Goal: Task Accomplishment & Management: Complete application form

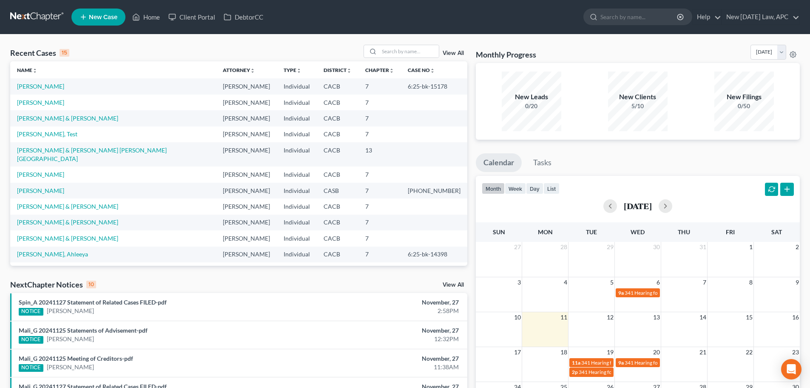
click at [453, 50] on div "View All" at bounding box center [416, 51] width 104 height 13
click at [447, 51] on link "View All" at bounding box center [453, 53] width 21 height 6
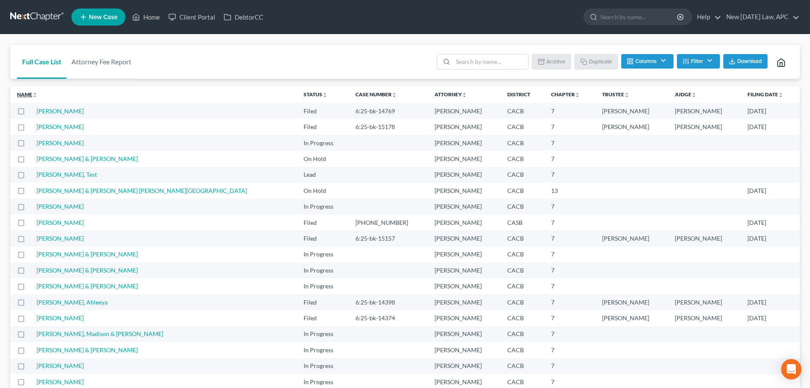
click at [27, 95] on link "Name unfold_more expand_more expand_less" at bounding box center [27, 94] width 20 height 6
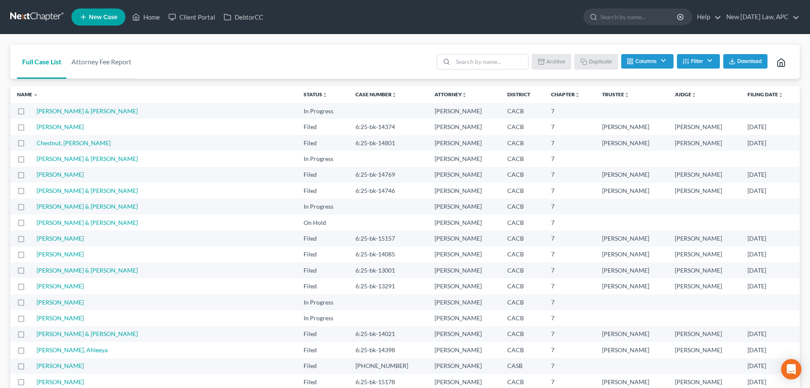
click at [752, 57] on button "Download" at bounding box center [746, 61] width 44 height 14
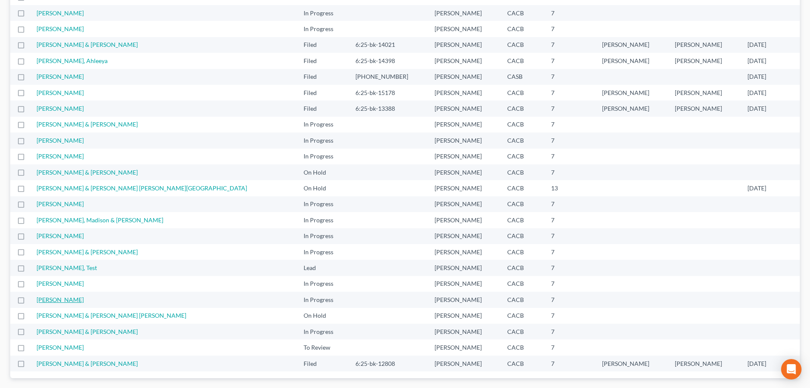
scroll to position [318, 0]
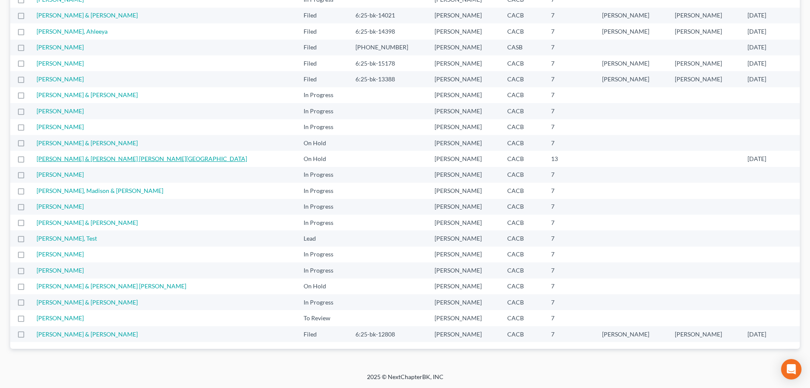
click at [58, 158] on link "[PERSON_NAME] & [PERSON_NAME] [PERSON_NAME][GEOGRAPHIC_DATA]" at bounding box center [142, 158] width 211 height 7
select select "6"
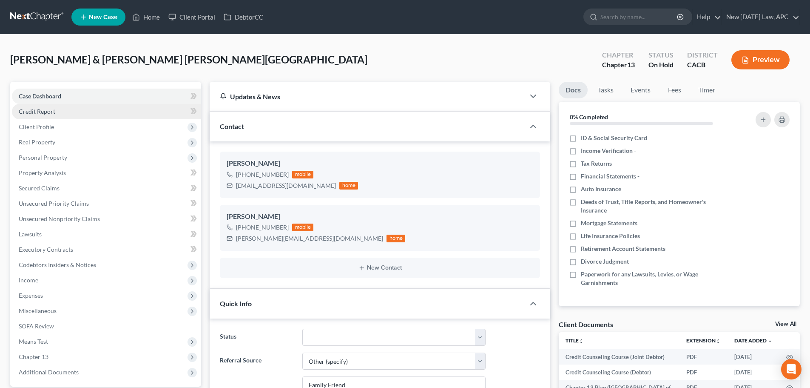
click at [62, 113] on link "Credit Report" at bounding box center [106, 111] width 189 height 15
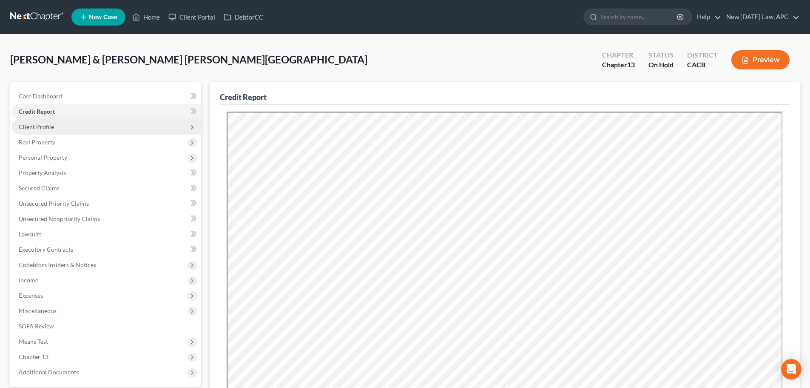
click at [86, 125] on span "Client Profile" at bounding box center [106, 126] width 189 height 15
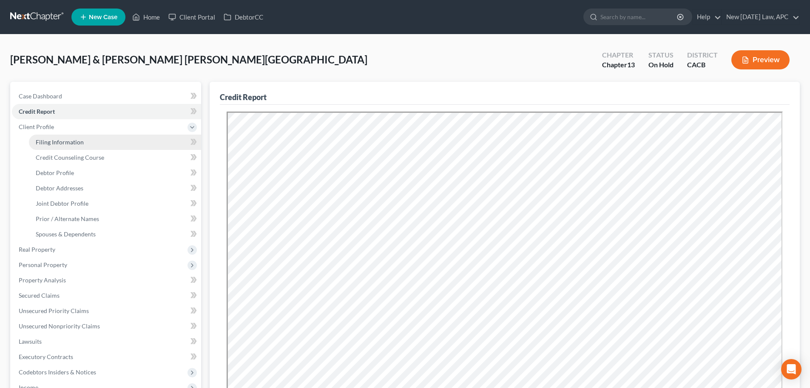
click at [102, 139] on link "Filing Information" at bounding box center [115, 141] width 172 height 15
select select "1"
select select "3"
select select "7"
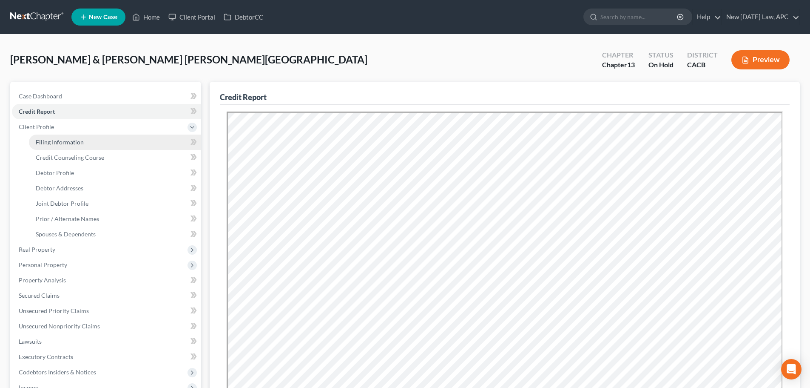
select select "0"
select select "4"
select select "0"
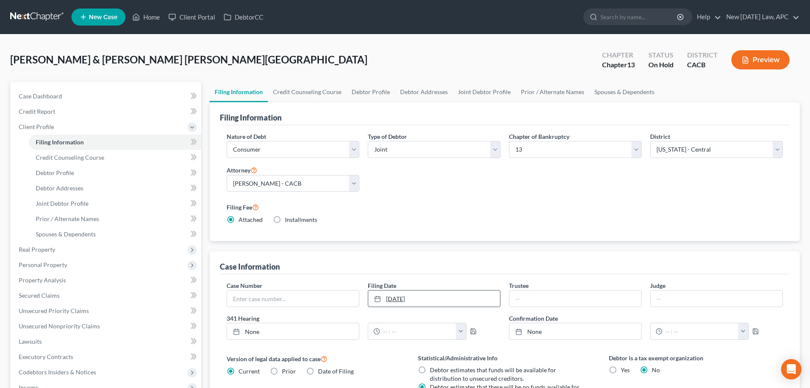
click at [447, 291] on link "10/1/2025" at bounding box center [434, 298] width 132 height 16
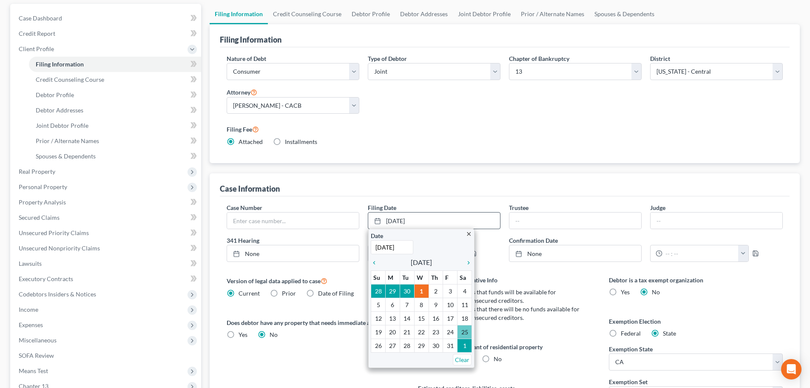
scroll to position [85, 0]
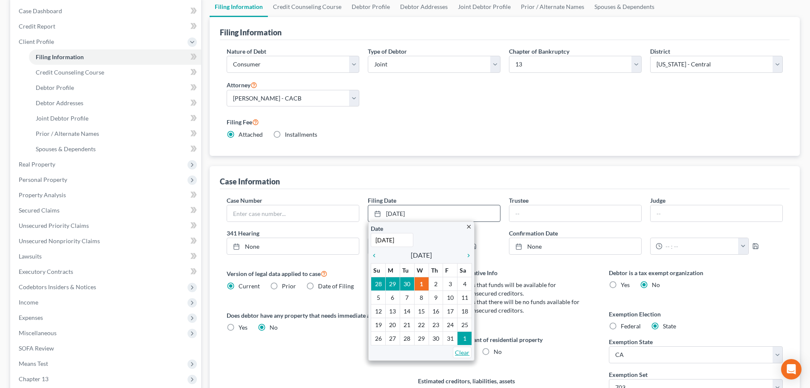
click at [461, 350] on link "Clear" at bounding box center [462, 351] width 19 height 11
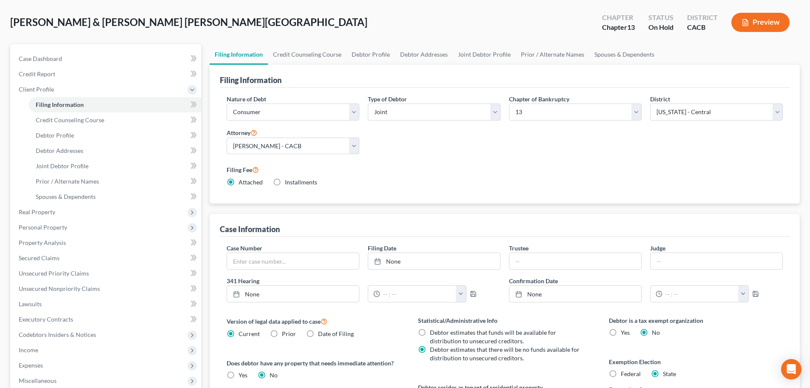
scroll to position [0, 0]
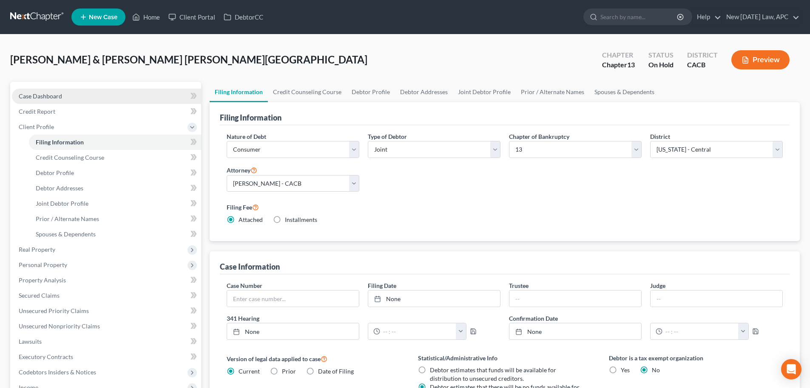
click at [57, 94] on span "Case Dashboard" at bounding box center [40, 95] width 43 height 7
select select "6"
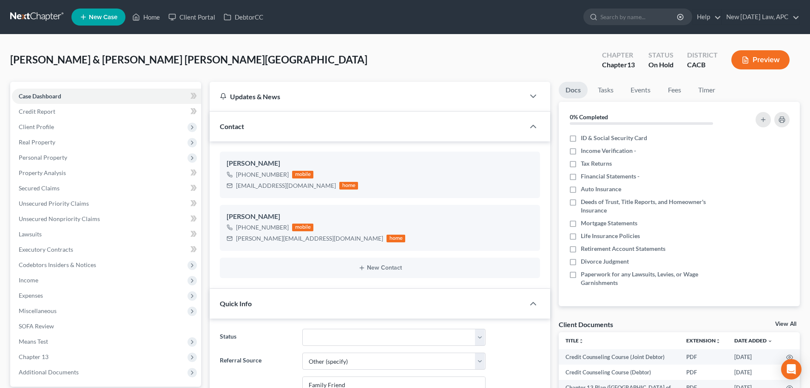
click at [30, 23] on link at bounding box center [37, 16] width 54 height 15
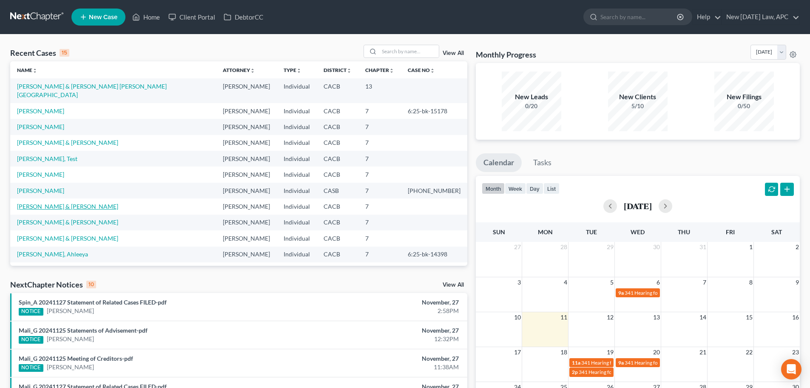
click at [37, 202] on link "[PERSON_NAME] & [PERSON_NAME]" at bounding box center [67, 205] width 101 height 7
select select "6"
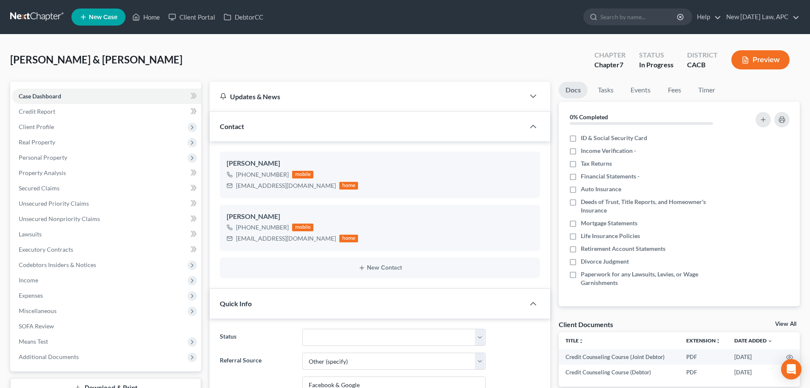
scroll to position [340, 0]
click at [30, 276] on span "Income" at bounding box center [29, 279] width 20 height 7
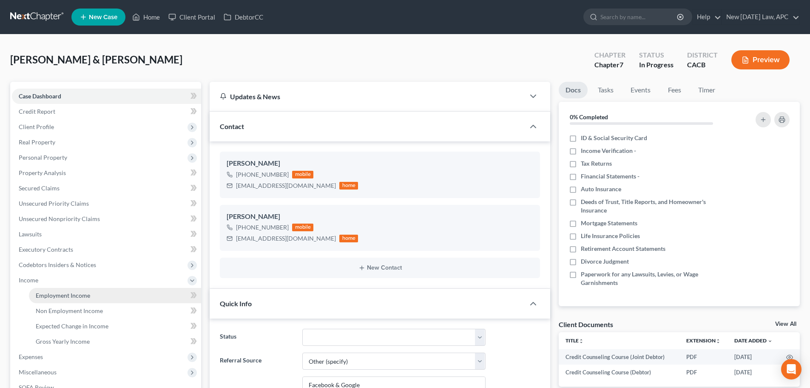
click at [50, 294] on span "Employment Income" at bounding box center [63, 294] width 54 height 7
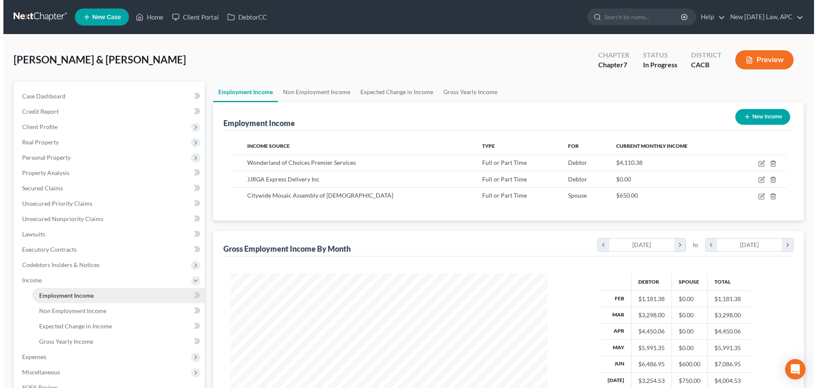
scroll to position [159, 334]
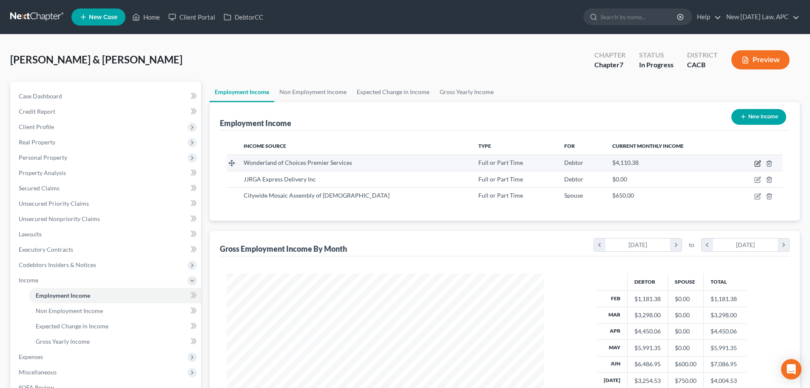
click at [759, 163] on icon "button" at bounding box center [759, 162] width 4 height 4
select select "0"
select select "4"
select select "1"
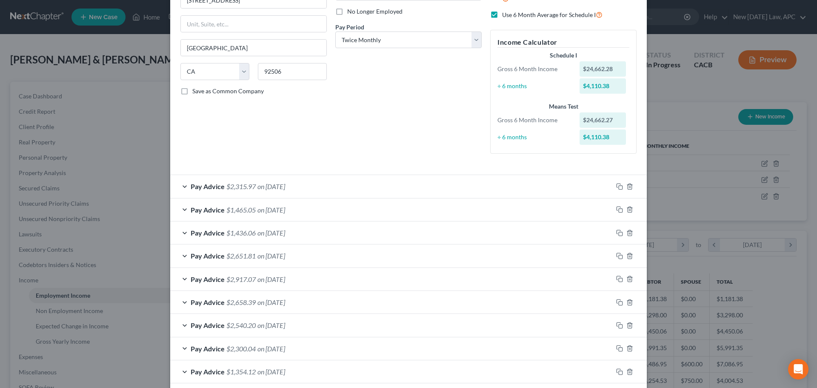
scroll to position [77, 0]
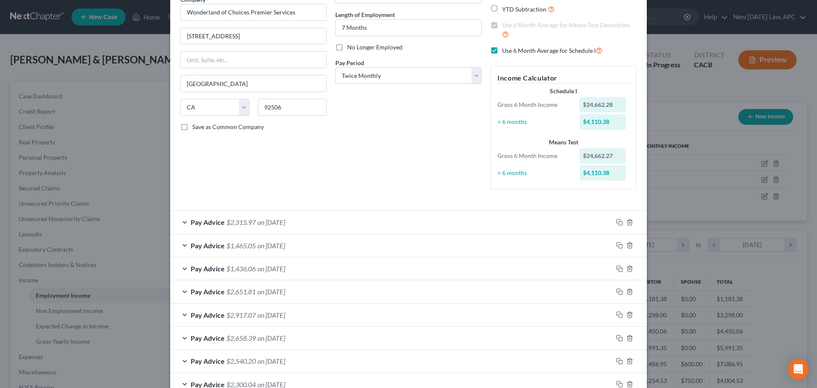
click at [300, 270] on div "Pay Advice $1,436.06 on [DATE]" at bounding box center [391, 268] width 442 height 23
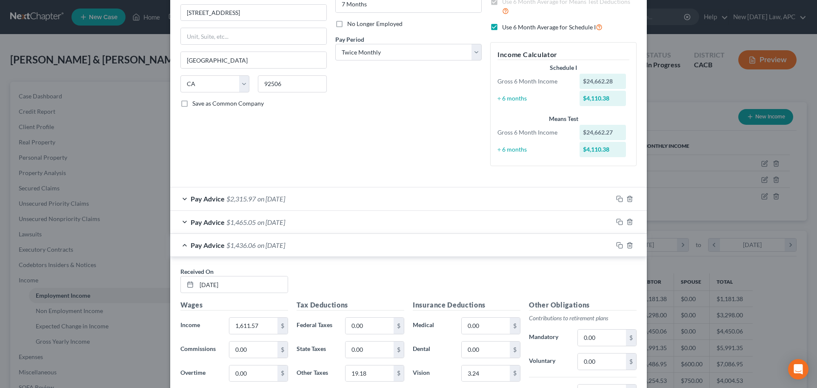
scroll to position [120, 0]
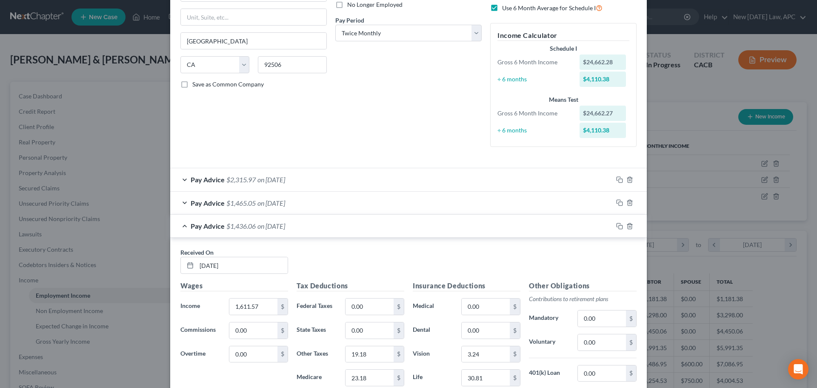
click at [285, 204] on span "on [DATE]" at bounding box center [271, 203] width 28 height 8
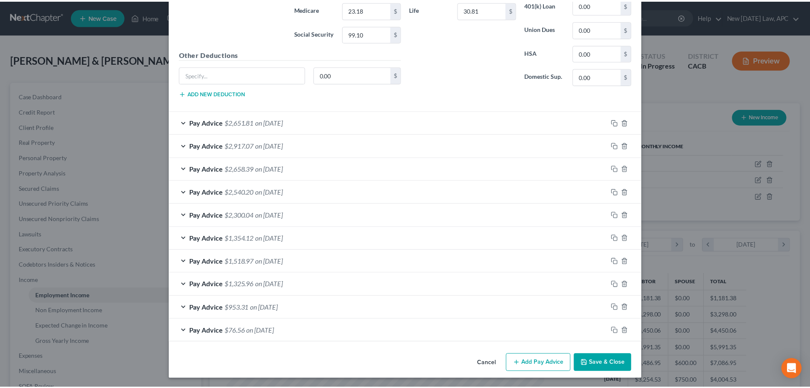
scroll to position [729, 0]
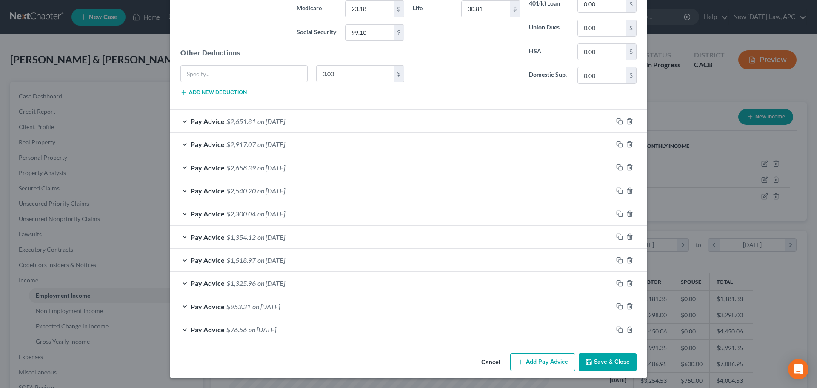
click at [484, 360] on button "Cancel" at bounding box center [490, 361] width 32 height 17
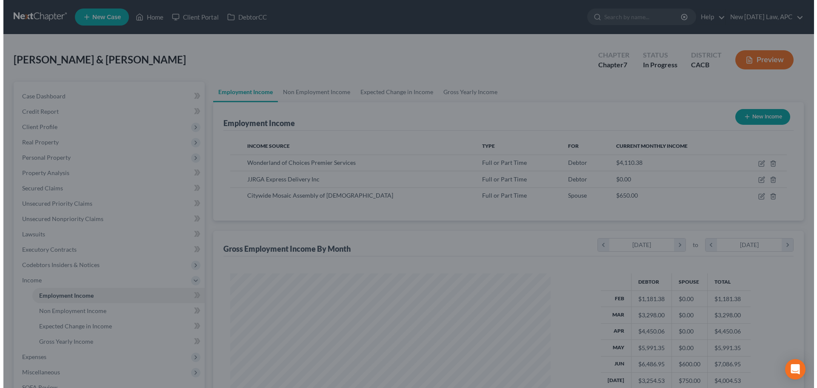
scroll to position [425221, 425045]
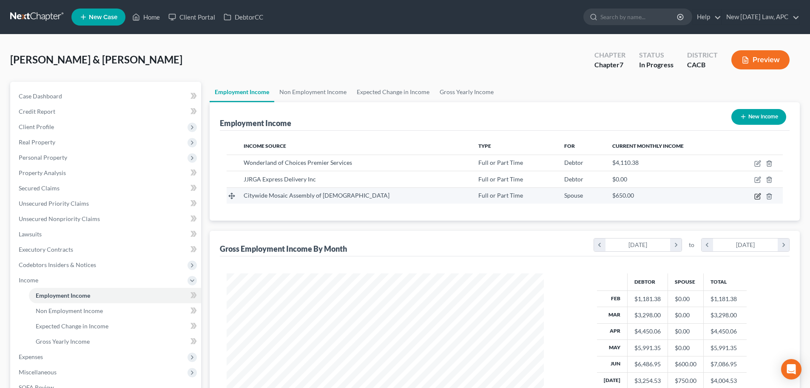
click at [756, 195] on icon "button" at bounding box center [758, 196] width 7 height 7
select select "0"
select select "4"
select select "3"
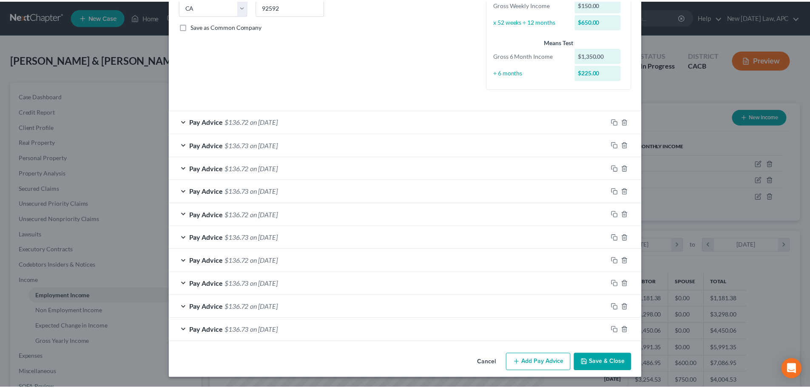
scroll to position [178, 0]
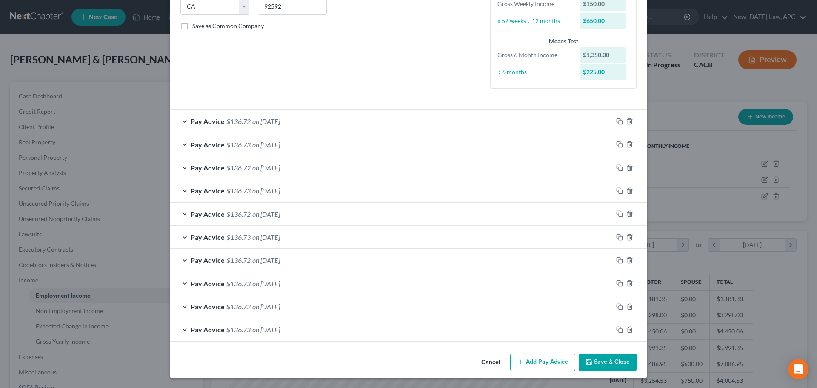
click at [483, 361] on button "Cancel" at bounding box center [490, 362] width 32 height 17
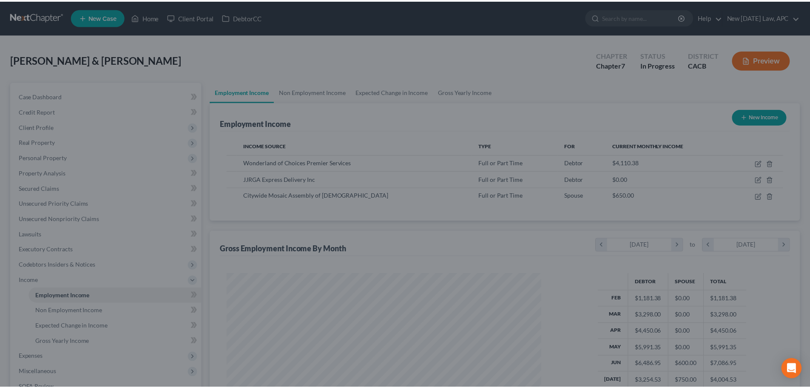
scroll to position [425221, 425045]
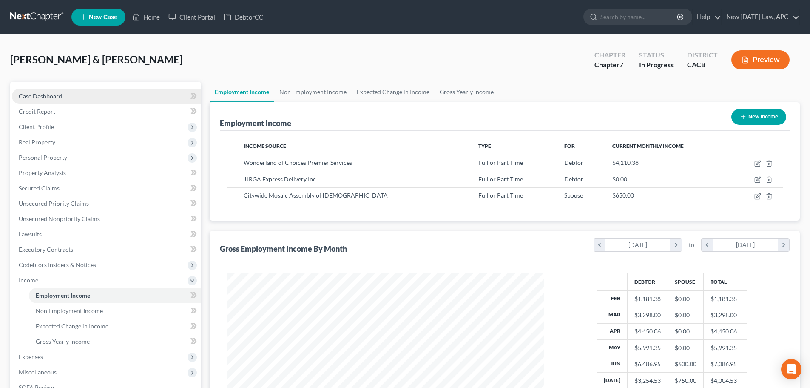
click at [114, 94] on link "Case Dashboard" at bounding box center [106, 95] width 189 height 15
select select "6"
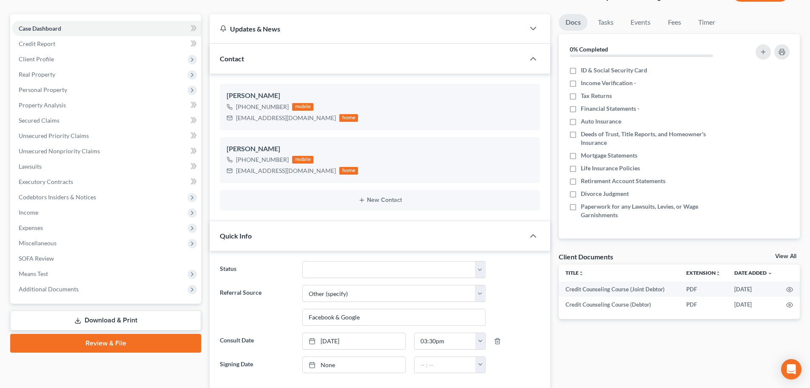
scroll to position [128, 0]
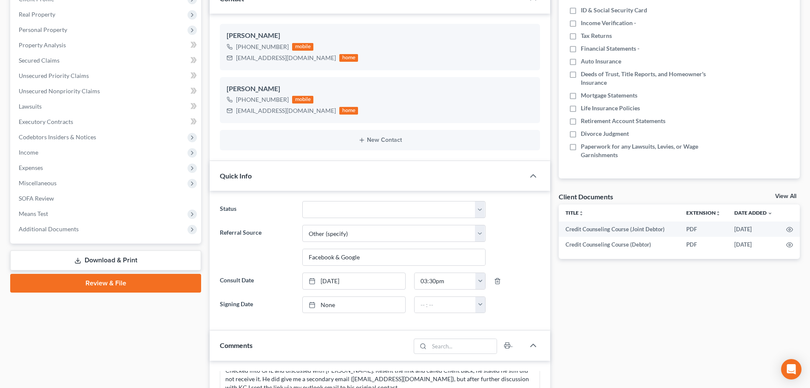
drag, startPoint x: 92, startPoint y: 259, endPoint x: 124, endPoint y: 256, distance: 32.0
click at [92, 259] on link "Download & Print" at bounding box center [105, 260] width 191 height 20
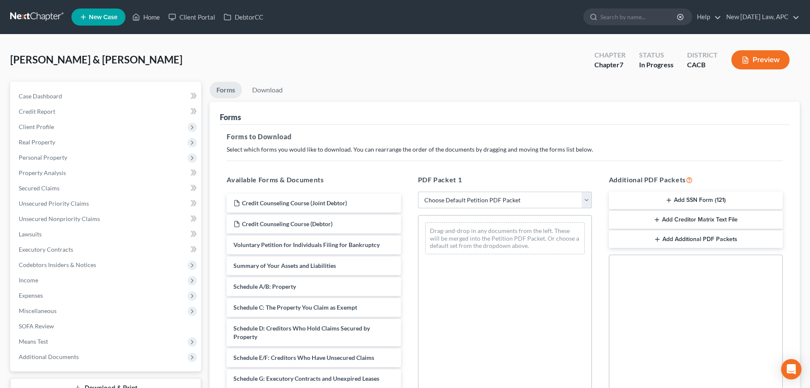
click at [456, 202] on select "Choose Default Petition PDF Packet Complete Bankruptcy Petition (all forms and …" at bounding box center [505, 199] width 174 height 17
select select "4"
click at [418, 191] on select "Choose Default Petition PDF Packet Complete Bankruptcy Petition (all forms and …" at bounding box center [505, 199] width 174 height 17
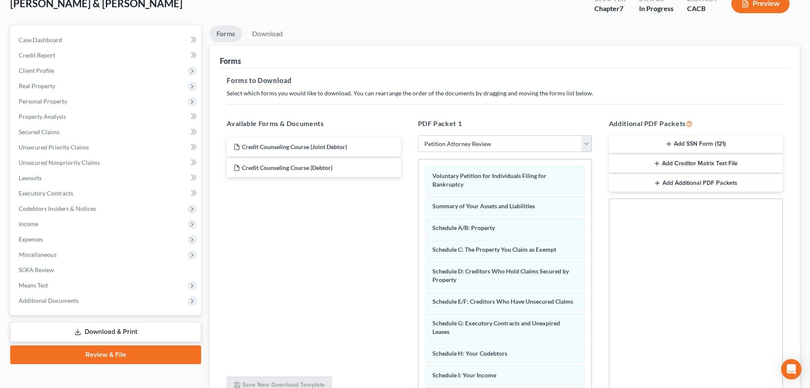
scroll to position [138, 0]
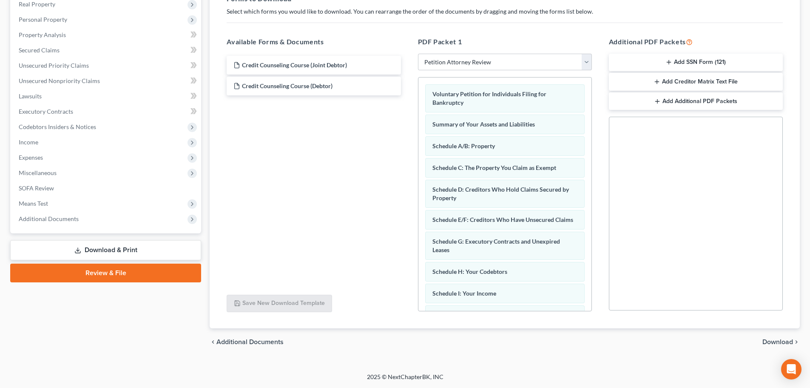
click at [767, 339] on span "Download" at bounding box center [778, 341] width 31 height 7
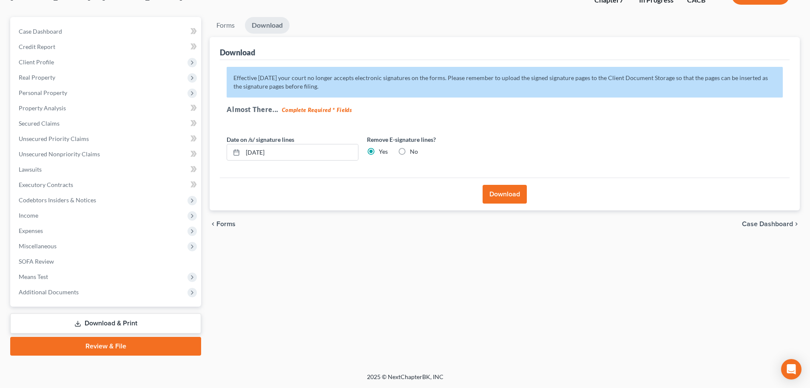
click at [514, 199] on button "Download" at bounding box center [505, 194] width 44 height 19
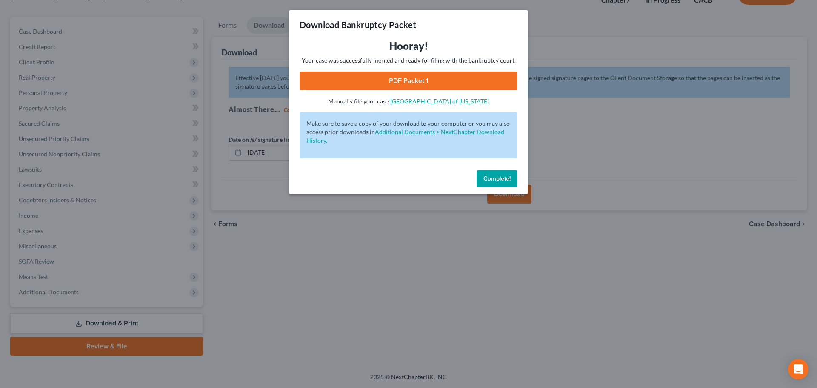
click at [409, 86] on link "PDF Packet 1" at bounding box center [408, 80] width 218 height 19
click at [503, 180] on span "Complete!" at bounding box center [496, 178] width 27 height 7
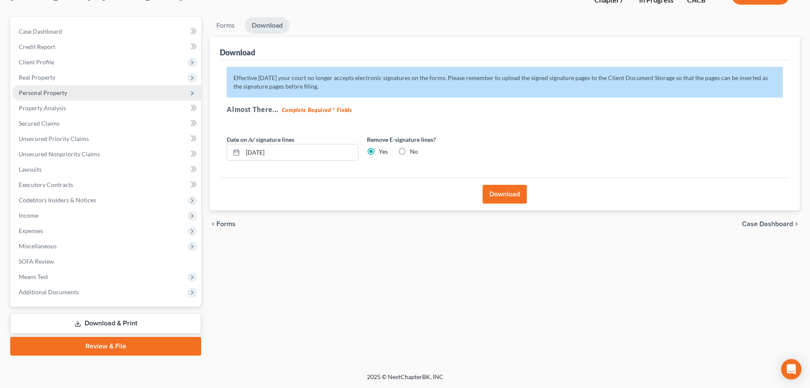
click at [38, 93] on span "Personal Property" at bounding box center [43, 92] width 48 height 7
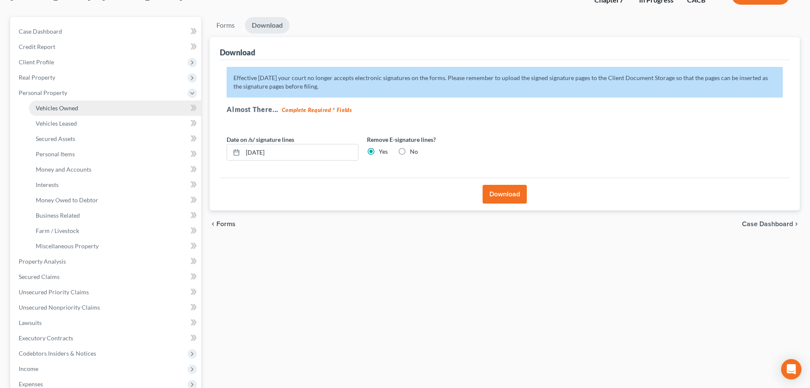
drag, startPoint x: 55, startPoint y: 105, endPoint x: 63, endPoint y: 108, distance: 8.8
click at [55, 106] on span "Vehicles Owned" at bounding box center [57, 107] width 43 height 7
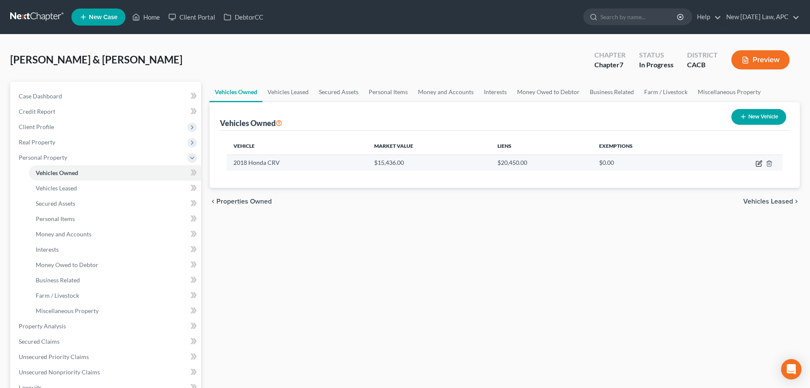
click at [759, 160] on icon "button" at bounding box center [759, 163] width 7 height 7
select select "0"
select select "8"
select select "2"
select select "4"
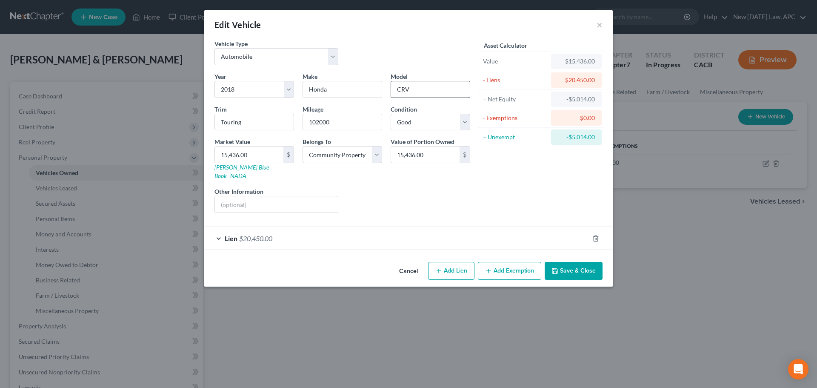
click at [407, 90] on input "CRV" at bounding box center [430, 89] width 79 height 16
type input "CR-V"
click at [575, 263] on button "Save & Close" at bounding box center [573, 271] width 58 height 18
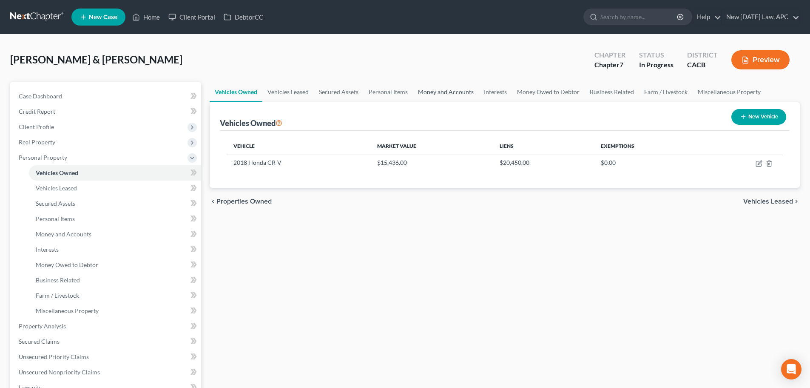
click at [419, 89] on link "Money and Accounts" at bounding box center [446, 92] width 66 height 20
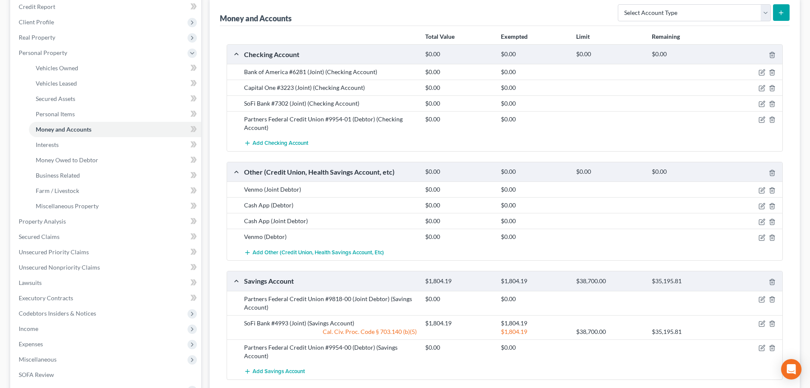
scroll to position [85, 0]
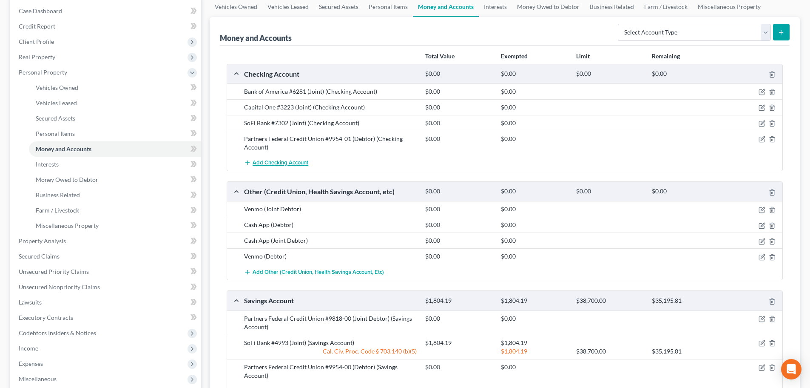
click at [266, 161] on span "Add Checking Account" at bounding box center [281, 163] width 56 height 7
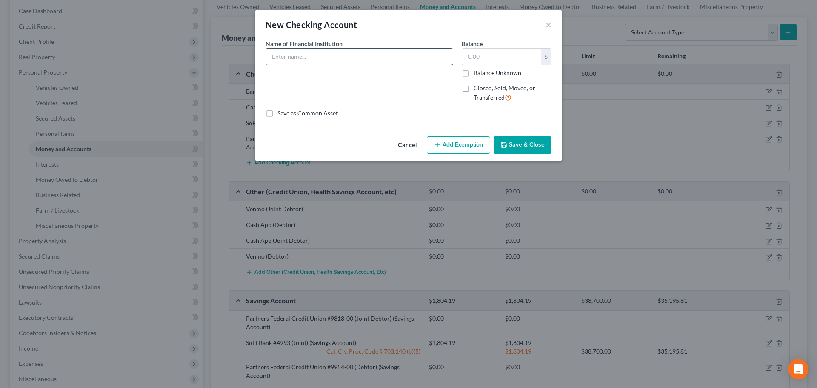
click at [287, 55] on input "text" at bounding box center [359, 56] width 187 height 16
drag, startPoint x: 408, startPoint y: 56, endPoint x: 356, endPoint y: 55, distance: 51.9
click at [356, 55] on input "Partners Federal Credit Union #9954-01 (Debtor)" at bounding box center [359, 56] width 187 height 16
type input "Partners Federal Credit Union #9818-01"
click at [467, 60] on input "text" at bounding box center [501, 56] width 79 height 16
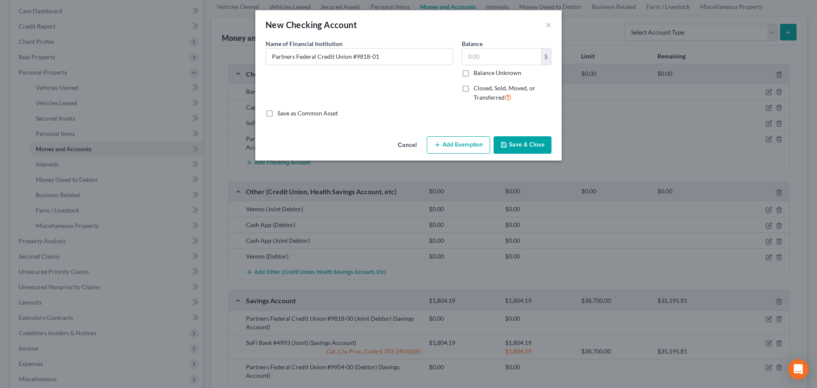
click at [473, 84] on label "Closed, Sold, Moved, or Transferred" at bounding box center [512, 93] width 78 height 18
click at [477, 84] on input "Closed, Sold, Moved, or Transferred" at bounding box center [480, 87] width 6 height 6
checkbox input "true"
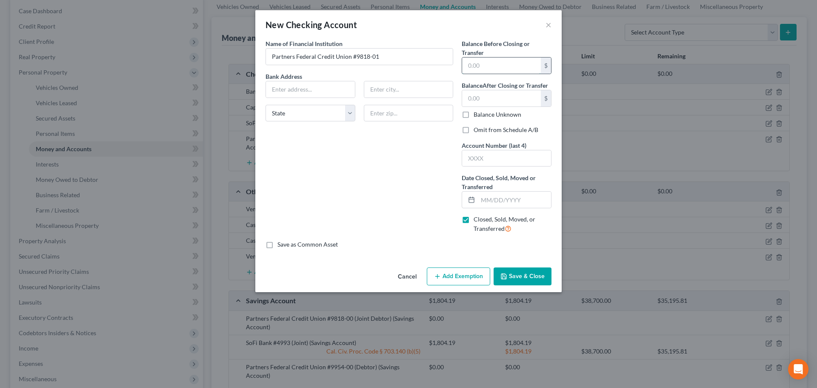
click at [485, 66] on input "text" at bounding box center [501, 65] width 79 height 16
type input "0.00"
click at [478, 93] on input "text" at bounding box center [501, 98] width 79 height 16
type input "0.00"
click at [473, 128] on label "Omit from Schedule A/B" at bounding box center [505, 129] width 65 height 9
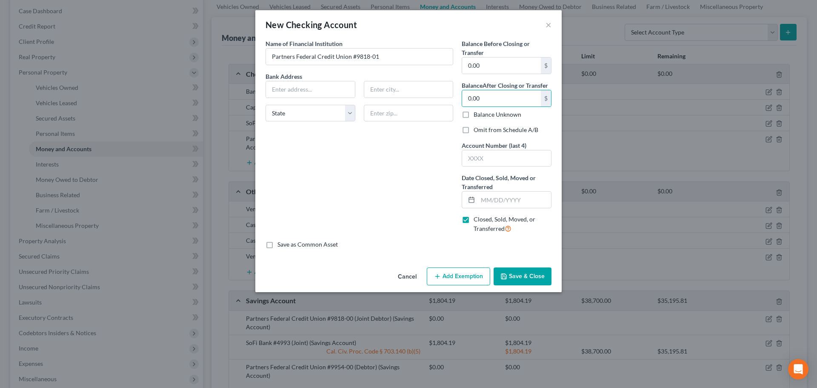
click at [477, 128] on input "Omit from Schedule A/B" at bounding box center [480, 128] width 6 height 6
checkbox input "true"
click at [479, 154] on input "text" at bounding box center [506, 158] width 89 height 16
type input "9818-01"
click at [501, 199] on input "text" at bounding box center [514, 199] width 73 height 16
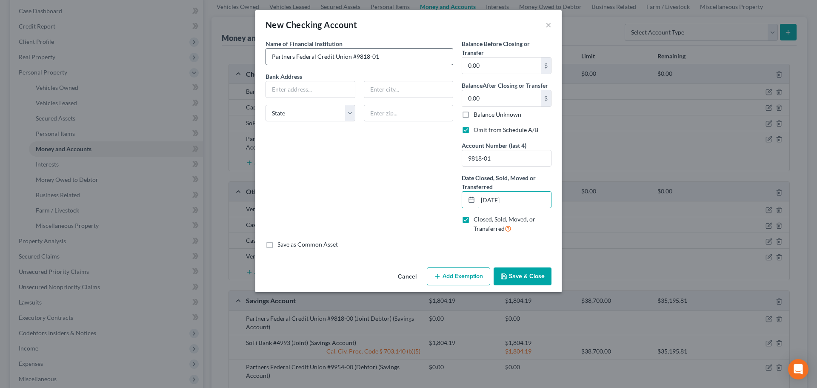
type input "[DATE]"
drag, startPoint x: 392, startPoint y: 57, endPoint x: 351, endPoint y: 60, distance: 41.0
click at [351, 60] on input "Partners Federal Credit Union #9818-01" at bounding box center [359, 56] width 187 height 16
type input "Partners Federal Credit Union"
click at [268, 87] on input "text" at bounding box center [310, 89] width 89 height 16
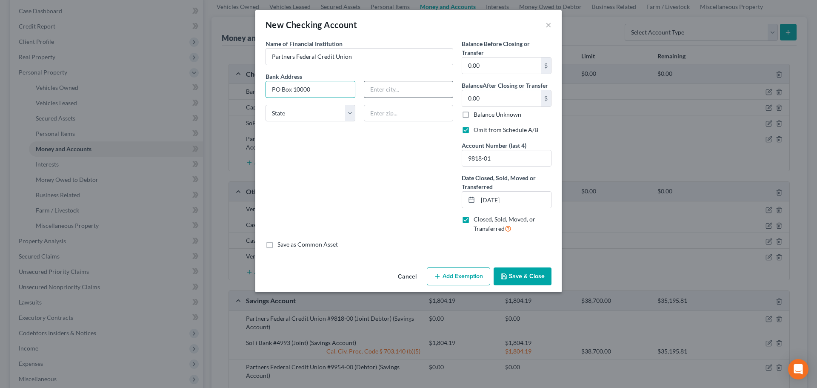
type input "PO Box 10000"
click at [411, 90] on input "text" at bounding box center [408, 89] width 89 height 16
click at [382, 123] on div "Bank Address [GEOGRAPHIC_DATA][US_STATE] CA CO [GEOGRAPHIC_DATA] DE DC [GEOGRAP…" at bounding box center [359, 100] width 196 height 57
click at [382, 118] on input "text" at bounding box center [409, 113] width 90 height 17
type input "32830-1000"
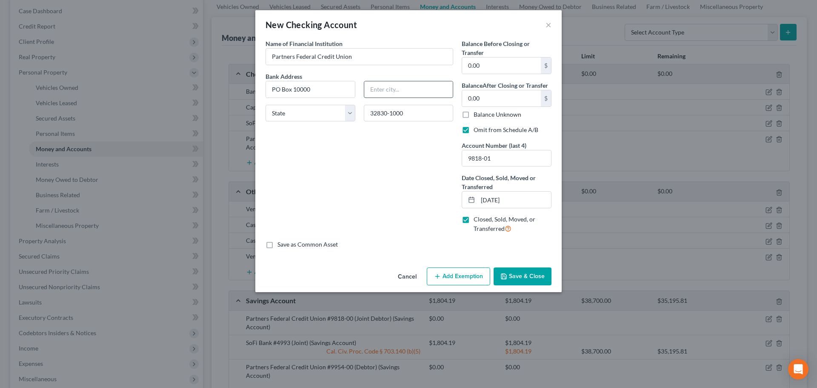
click at [382, 86] on input "text" at bounding box center [408, 89] width 89 height 16
click at [324, 141] on div "Name of Financial Institution * Partners Federal Credit Union Bank Address [GEO…" at bounding box center [359, 139] width 196 height 201
click at [325, 117] on select "State [US_STATE] AK AR AZ CA CO CT DE DC [GEOGRAPHIC_DATA] [GEOGRAPHIC_DATA] GU…" at bounding box center [310, 113] width 90 height 17
select select "9"
click at [265, 105] on select "State [US_STATE] AK AR AZ CA CO CT DE DC [GEOGRAPHIC_DATA] [GEOGRAPHIC_DATA] GU…" at bounding box center [310, 113] width 90 height 17
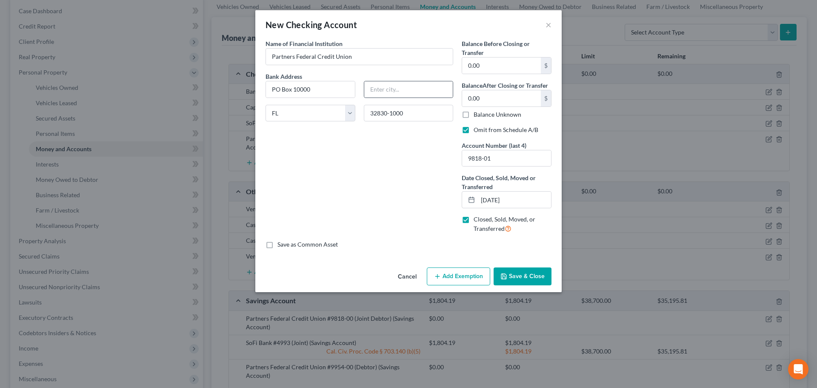
click at [383, 97] on div at bounding box center [409, 89] width 90 height 17
click at [407, 91] on input "text" at bounding box center [408, 89] width 89 height 16
type input "[GEOGRAPHIC_DATA]"
click at [526, 277] on button "Save & Close" at bounding box center [522, 276] width 58 height 18
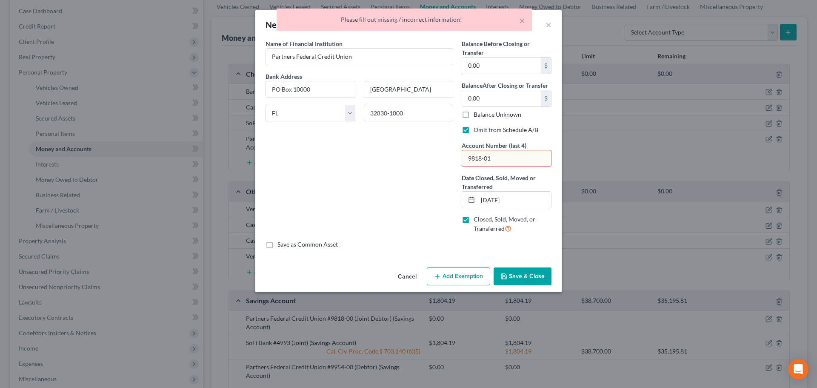
click at [500, 158] on input "9818-01" at bounding box center [506, 158] width 89 height 16
drag, startPoint x: 505, startPoint y: 159, endPoint x: 456, endPoint y: 160, distance: 48.5
click at [456, 160] on div "Name of Financial Institution * Partners Federal Credit Union Bank Address [GEO…" at bounding box center [408, 139] width 294 height 201
click at [494, 160] on input "9818-01" at bounding box center [506, 158] width 89 height 16
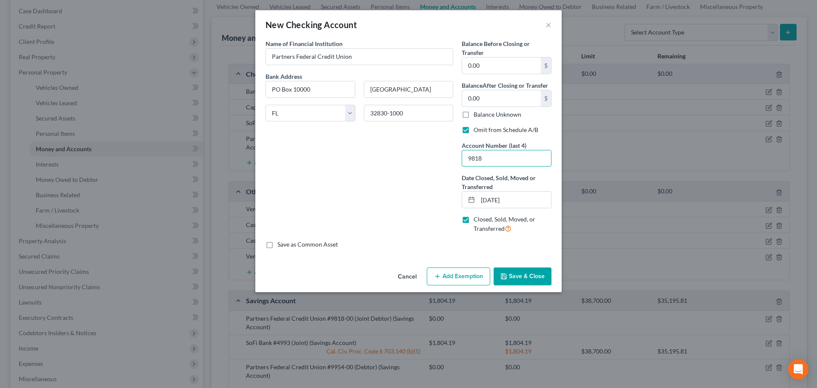
type input "9818"
click at [518, 275] on button "Save & Close" at bounding box center [522, 276] width 58 height 18
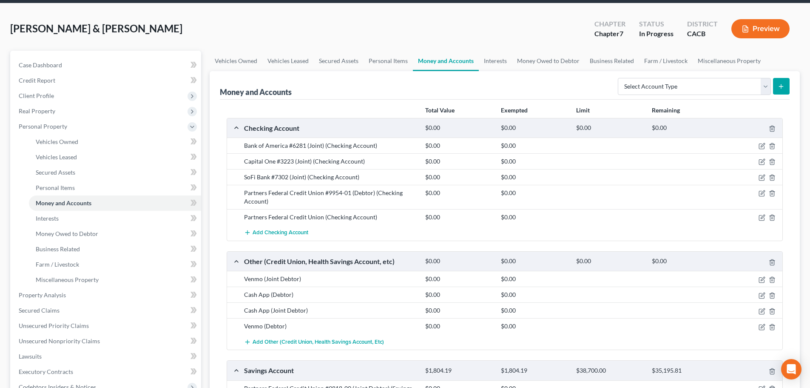
scroll to position [0, 0]
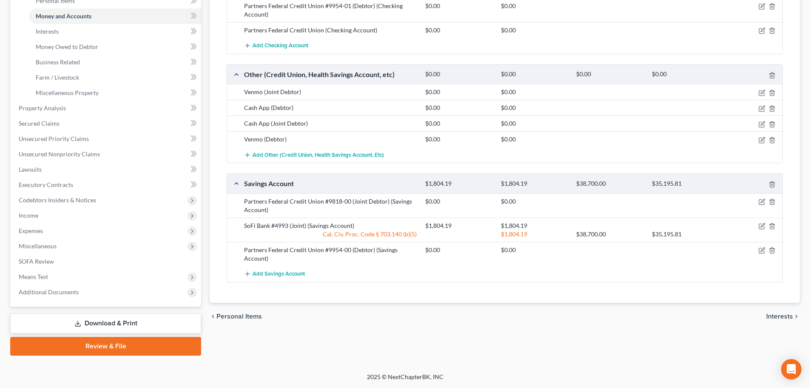
click at [115, 331] on link "Download & Print" at bounding box center [105, 323] width 191 height 20
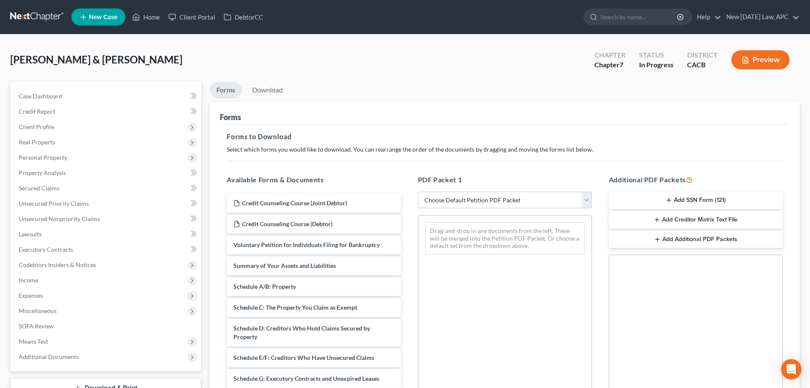
click at [473, 200] on select "Choose Default Petition PDF Packet Complete Bankruptcy Petition (all forms and …" at bounding box center [505, 199] width 174 height 17
select select "4"
click at [418, 191] on select "Choose Default Petition PDF Packet Complete Bankruptcy Petition (all forms and …" at bounding box center [505, 199] width 174 height 17
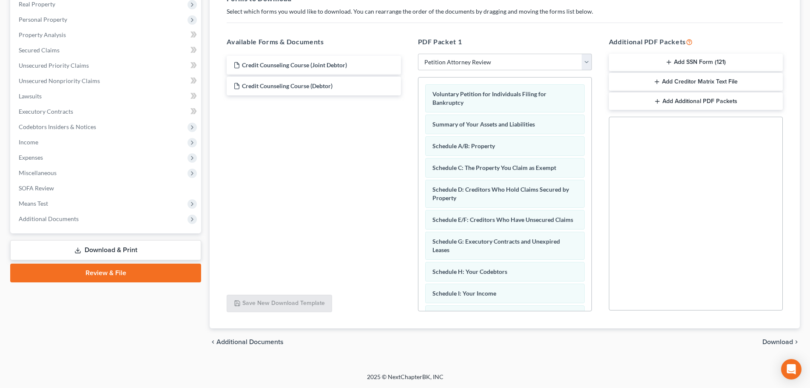
click at [772, 340] on span "Download" at bounding box center [778, 341] width 31 height 7
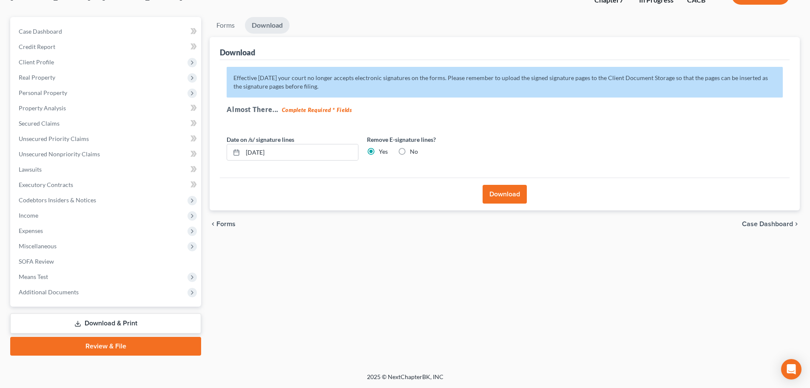
scroll to position [65, 0]
click at [504, 197] on button "Download" at bounding box center [505, 194] width 44 height 19
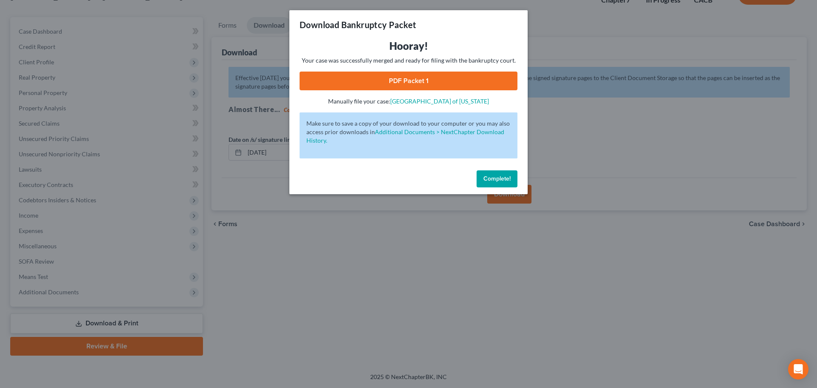
click at [441, 82] on link "PDF Packet 1" at bounding box center [408, 80] width 218 height 19
click at [491, 182] on button "Complete!" at bounding box center [496, 178] width 41 height 17
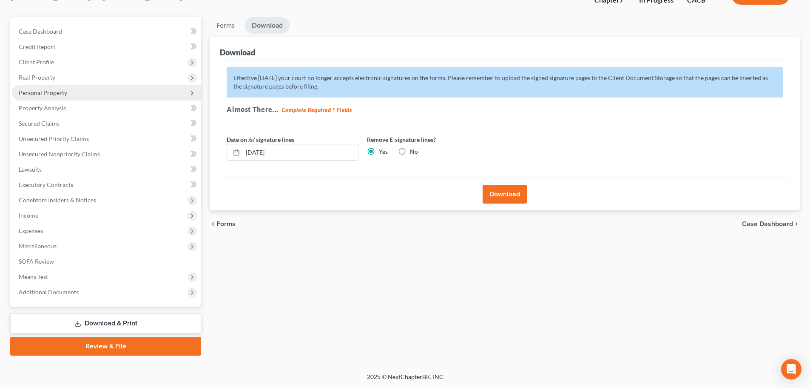
click at [46, 93] on span "Personal Property" at bounding box center [43, 92] width 48 height 7
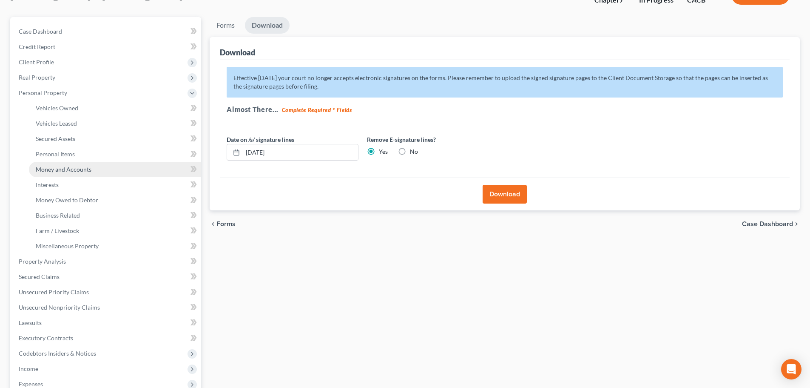
click at [66, 172] on span "Money and Accounts" at bounding box center [64, 168] width 56 height 7
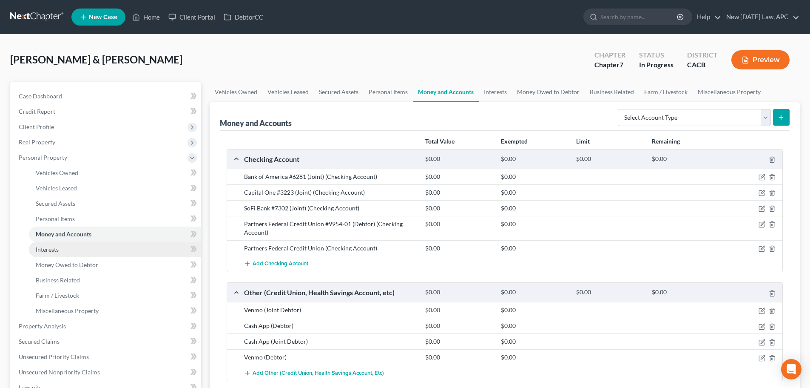
click at [53, 247] on span "Interests" at bounding box center [47, 248] width 23 height 7
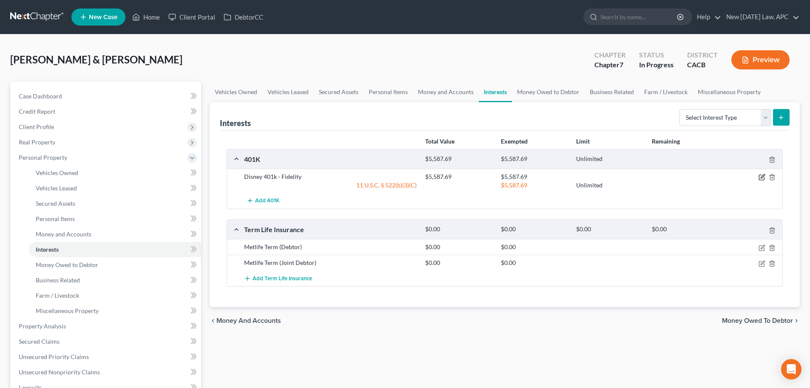
click at [759, 174] on icon "button" at bounding box center [762, 177] width 7 height 7
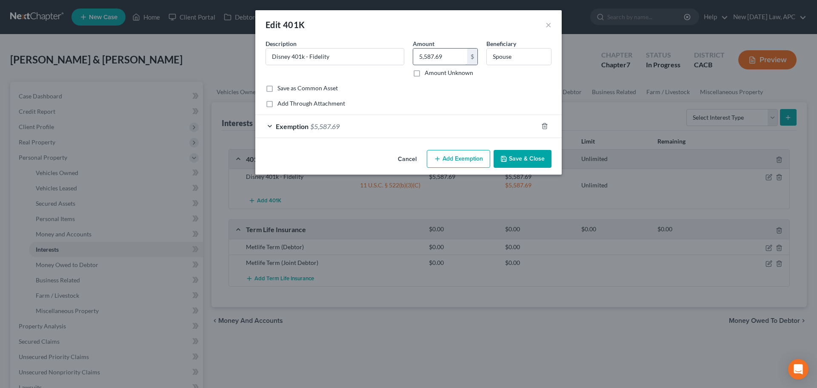
click at [459, 55] on input "5,587.69" at bounding box center [440, 56] width 54 height 16
type input "5,502.76"
click at [425, 122] on div "Exemption $5,587.69" at bounding box center [396, 126] width 282 height 23
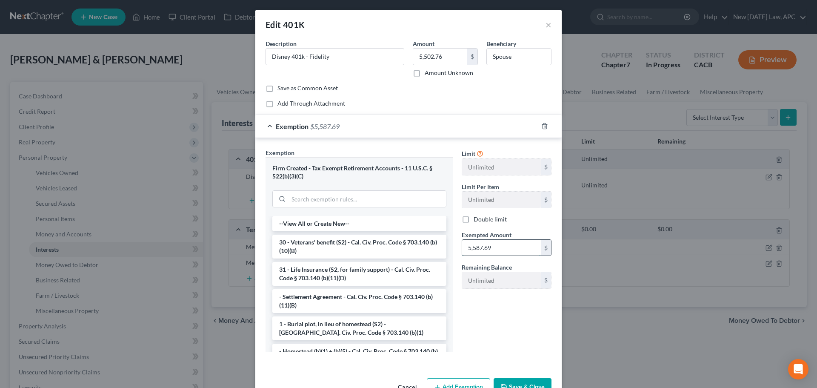
click at [502, 252] on input "5,587.69" at bounding box center [501, 247] width 79 height 16
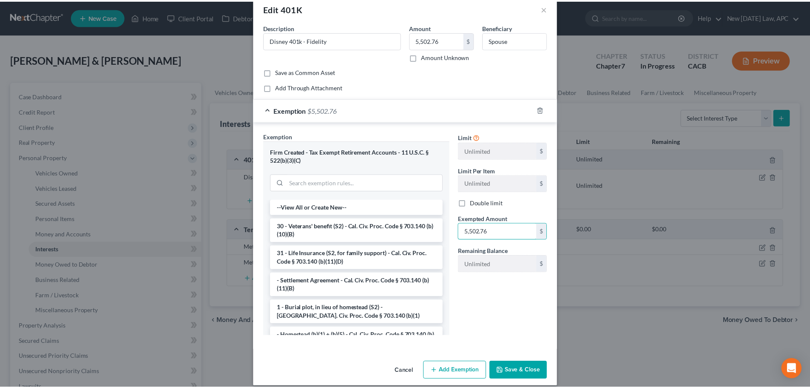
scroll to position [25, 0]
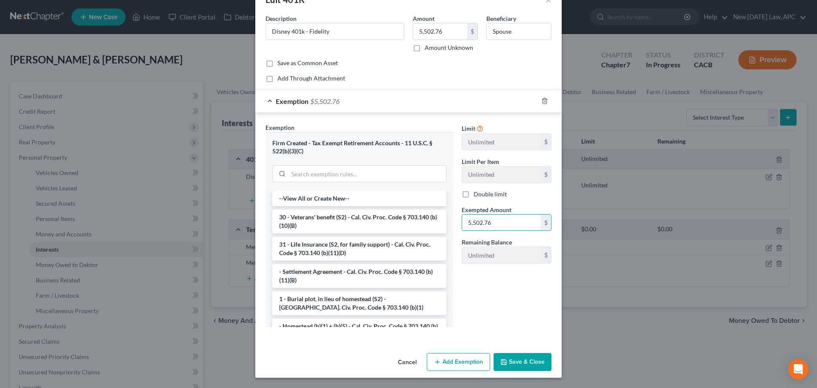
type input "5,502.76"
click at [527, 371] on div "Cancel Add Exemption Save & Close" at bounding box center [408, 363] width 306 height 28
click at [520, 359] on button "Save & Close" at bounding box center [522, 362] width 58 height 18
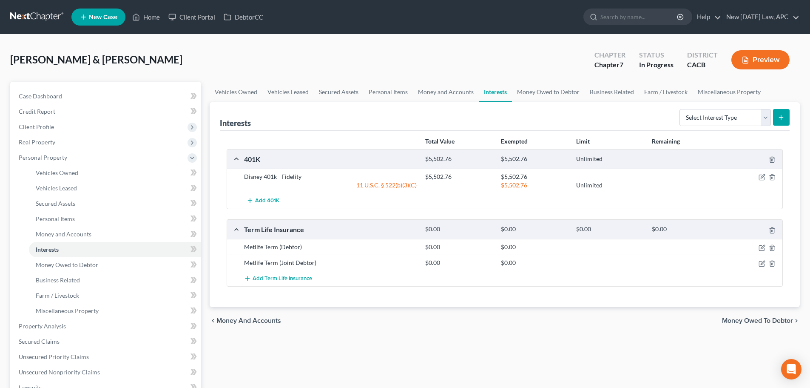
drag, startPoint x: 520, startPoint y: 355, endPoint x: 271, endPoint y: 37, distance: 404.0
click at [271, 40] on div "[PERSON_NAME] & [PERSON_NAME] Upgraded Chapter Chapter 7 Status In [GEOGRAPHIC_…" at bounding box center [405, 312] width 810 height 556
click at [773, 262] on icon "button" at bounding box center [772, 263] width 7 height 7
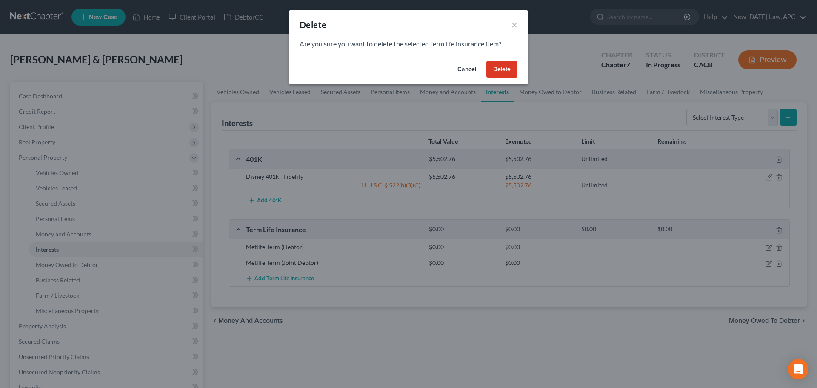
click at [497, 63] on button "Delete" at bounding box center [501, 69] width 31 height 17
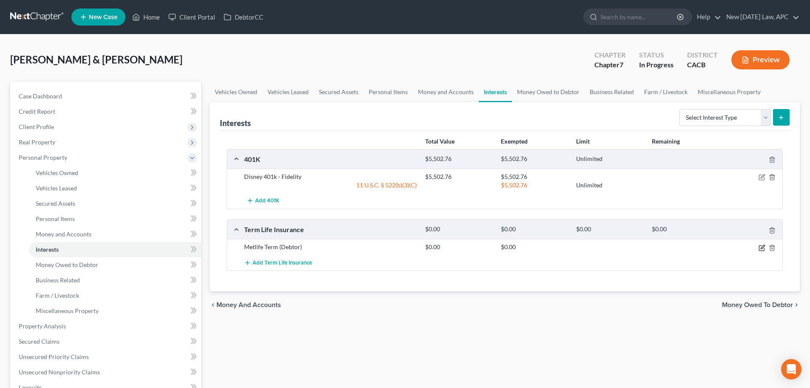
click at [759, 246] on icon "button" at bounding box center [762, 247] width 7 height 7
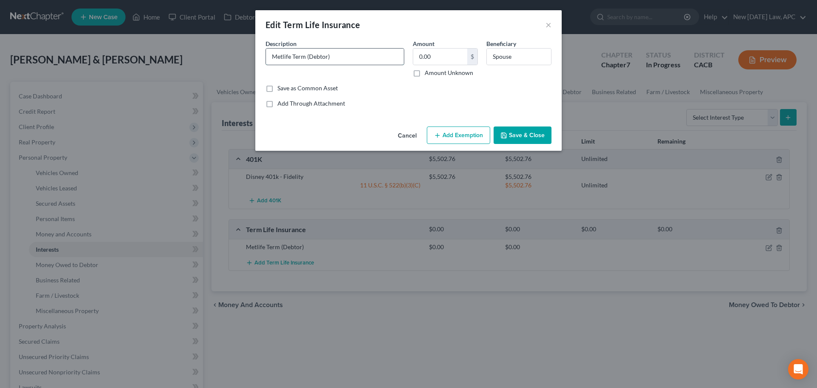
click at [330, 54] on input "Metlife Term (Debtor)" at bounding box center [335, 56] width 138 height 16
type input "MetLife Term Life Insurance"
click at [358, 54] on input "MetLife Term Life Insurance" at bounding box center [335, 56] width 138 height 16
click at [520, 54] on input "Spouse" at bounding box center [519, 56] width 64 height 16
click at [507, 130] on button "Save & Close" at bounding box center [522, 135] width 58 height 18
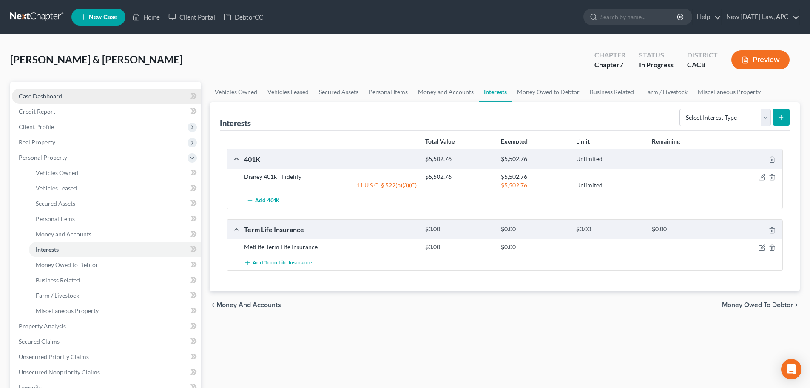
click at [60, 91] on link "Case Dashboard" at bounding box center [106, 95] width 189 height 15
select select "6"
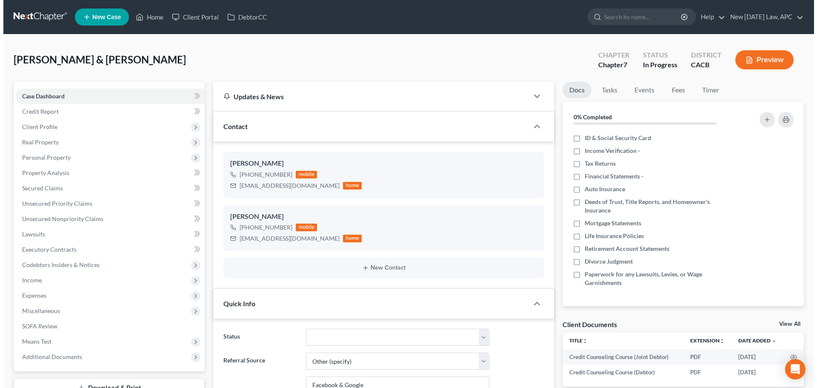
scroll to position [340, 0]
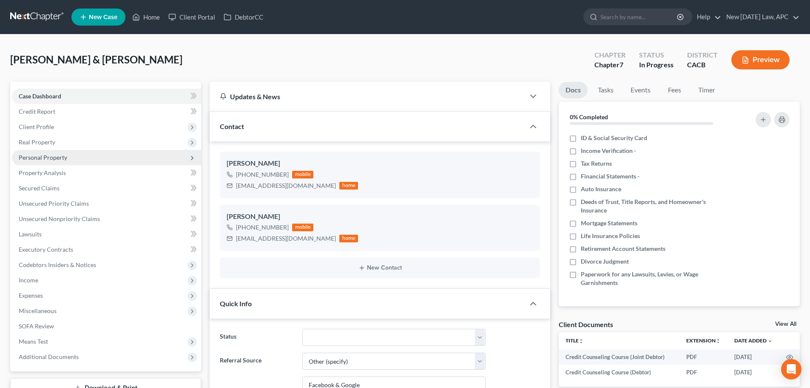
click at [43, 151] on span "Personal Property" at bounding box center [106, 157] width 189 height 15
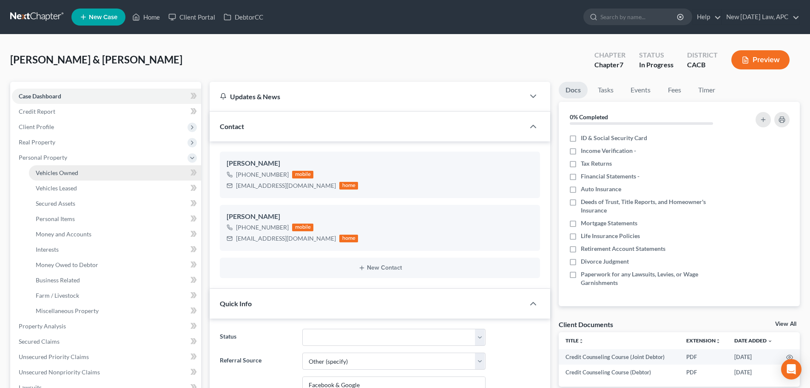
click at [57, 168] on link "Vehicles Owned" at bounding box center [115, 172] width 172 height 15
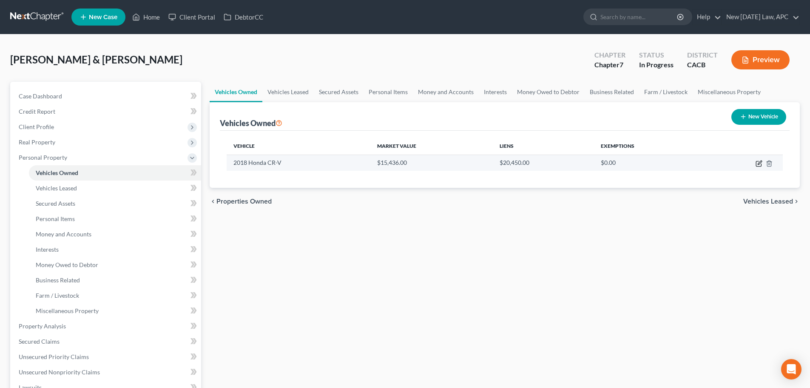
click at [757, 165] on icon "button" at bounding box center [759, 163] width 7 height 7
select select "0"
select select "8"
select select "2"
select select "4"
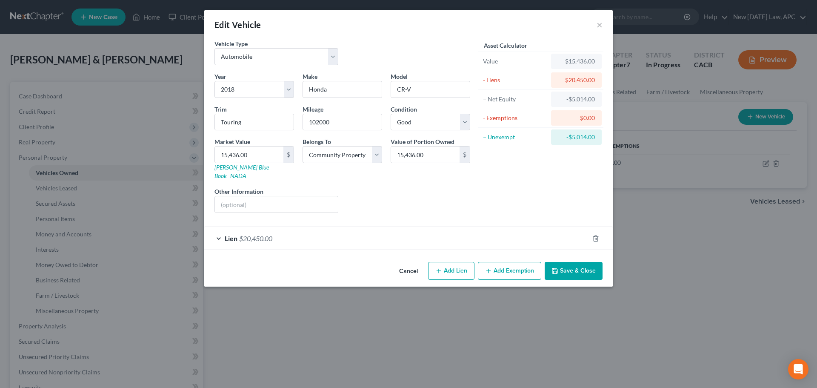
click at [504, 262] on button "Add Exemption" at bounding box center [509, 271] width 63 height 18
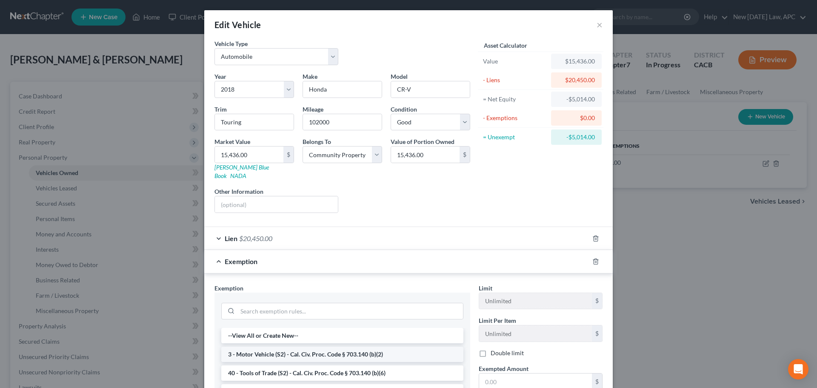
click at [328, 347] on li "3 - Motor Vehicle (S2) - Cal. Civ. Proc. Code § 703.140 (b)(2)" at bounding box center [342, 353] width 242 height 15
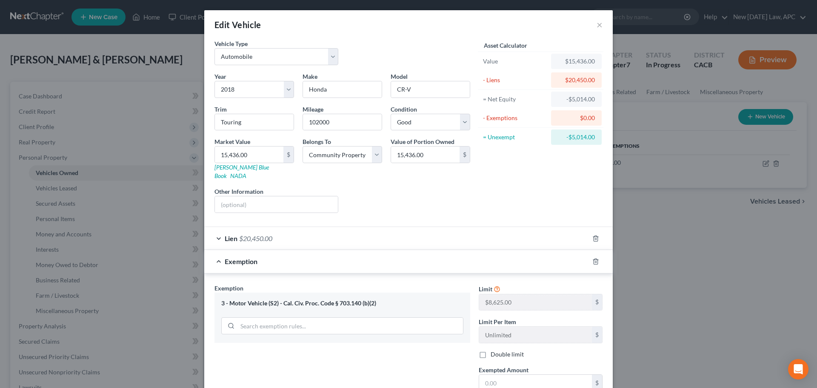
scroll to position [43, 0]
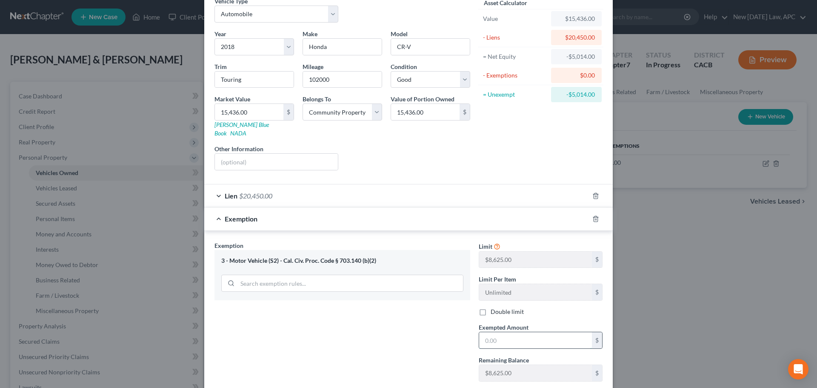
click at [518, 332] on input "text" at bounding box center [535, 340] width 113 height 16
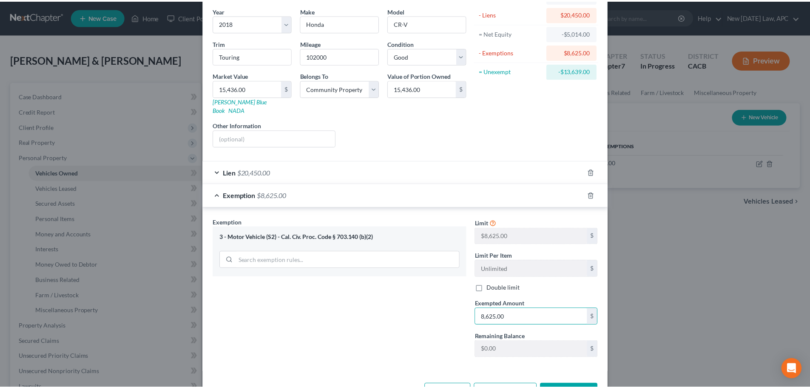
scroll to position [88, 0]
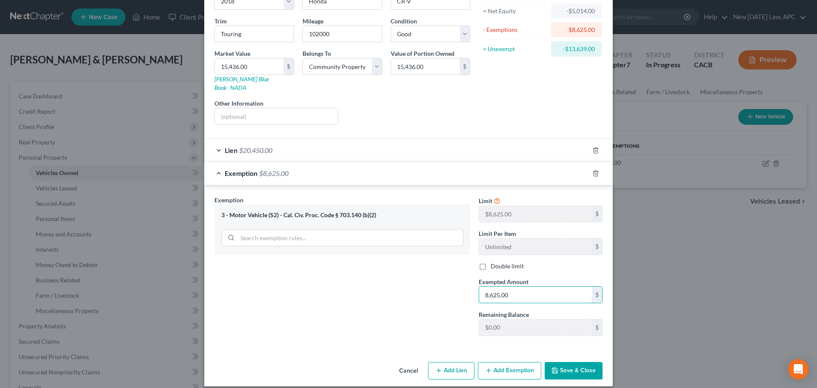
type input "8,625.00"
click at [579, 366] on button "Save & Close" at bounding box center [573, 371] width 58 height 18
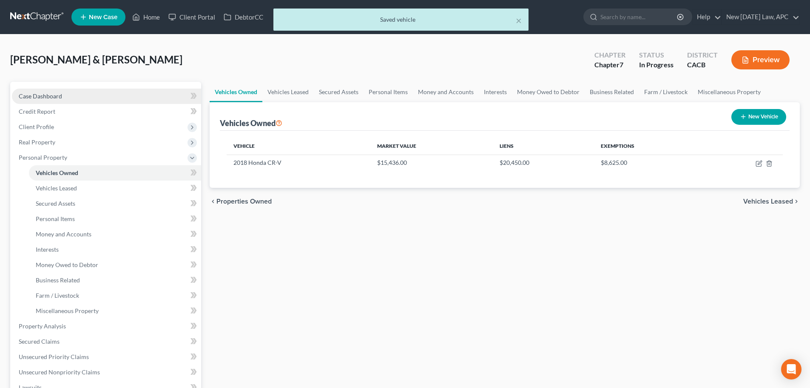
click at [88, 93] on link "Case Dashboard" at bounding box center [106, 95] width 189 height 15
select select "6"
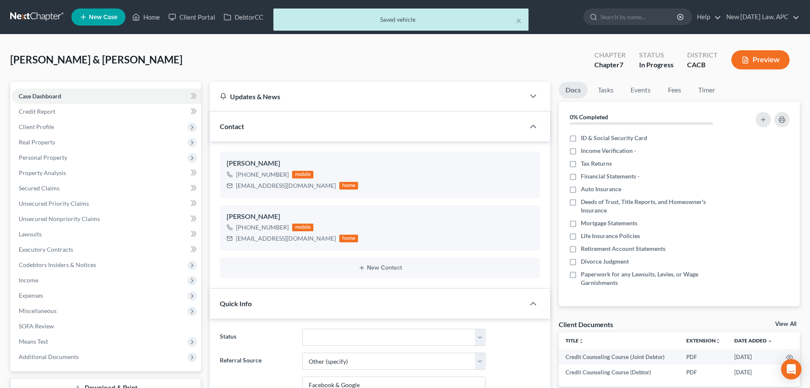
scroll to position [340, 0]
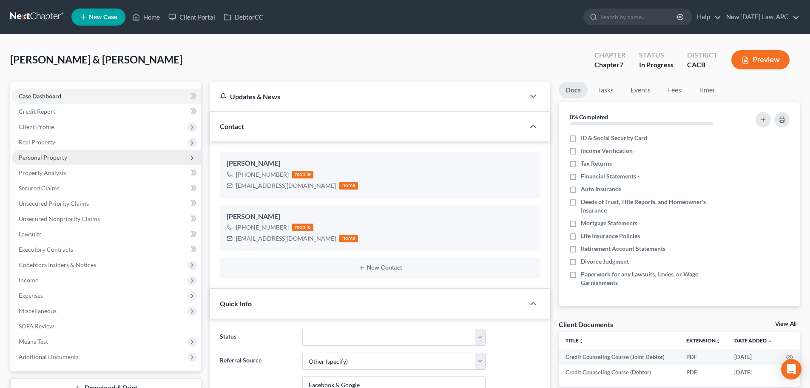
click at [29, 160] on span "Personal Property" at bounding box center [43, 157] width 48 height 7
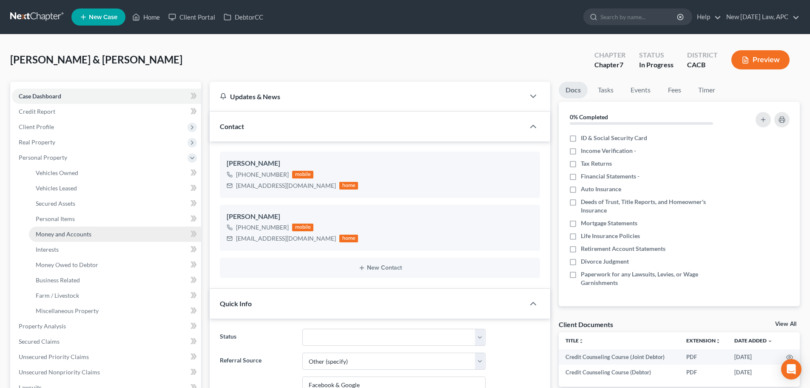
click at [63, 232] on span "Money and Accounts" at bounding box center [64, 233] width 56 height 7
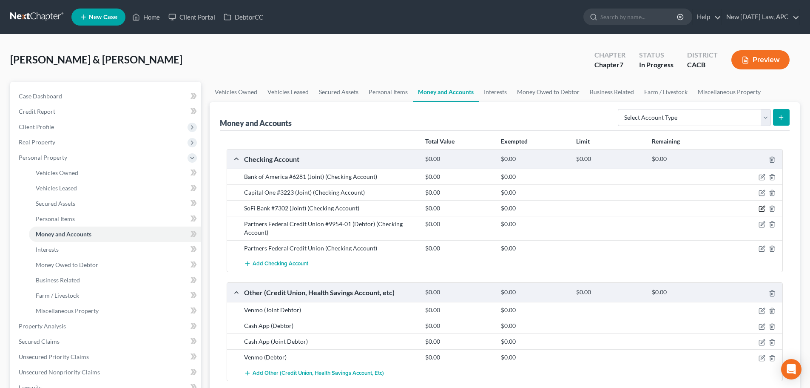
click at [761, 208] on icon "button" at bounding box center [763, 208] width 4 height 4
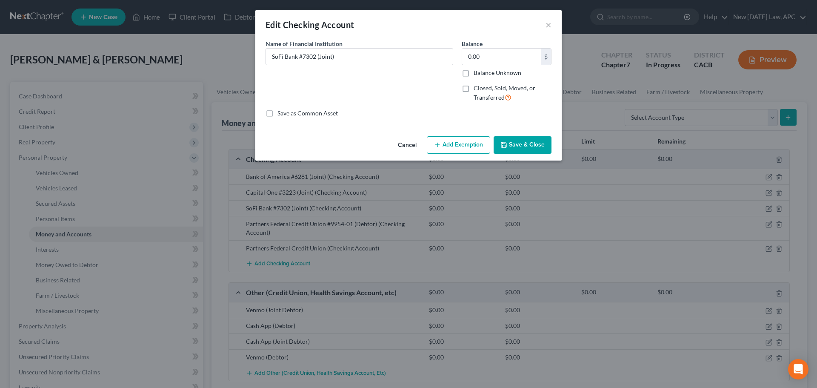
click at [404, 147] on button "Cancel" at bounding box center [407, 145] width 32 height 17
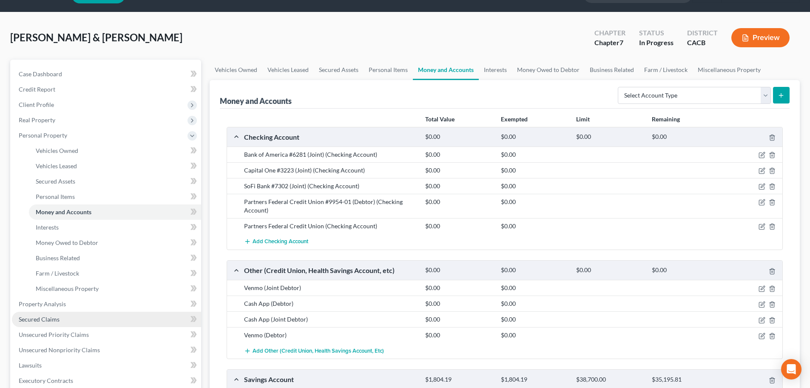
scroll to position [43, 0]
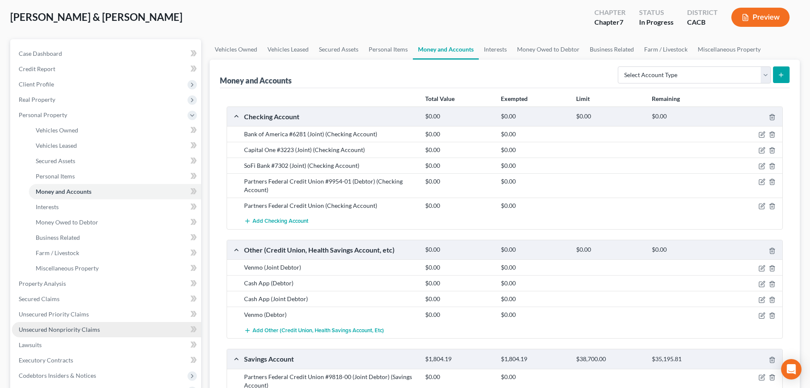
click at [68, 328] on span "Unsecured Nonpriority Claims" at bounding box center [59, 328] width 81 height 7
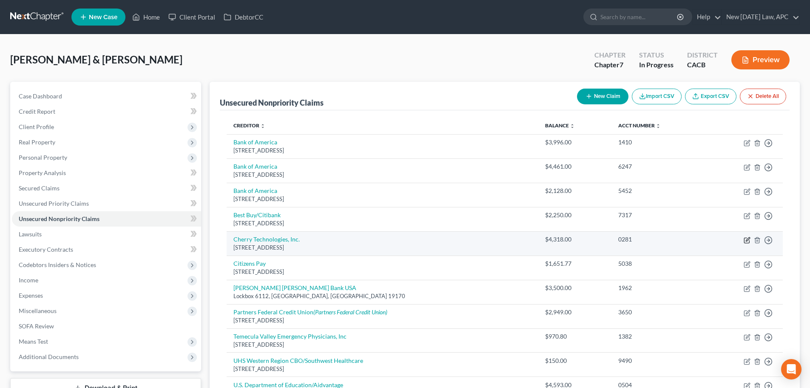
click at [747, 239] on icon "button" at bounding box center [748, 239] width 4 height 4
select select "4"
select select "14"
select select "4"
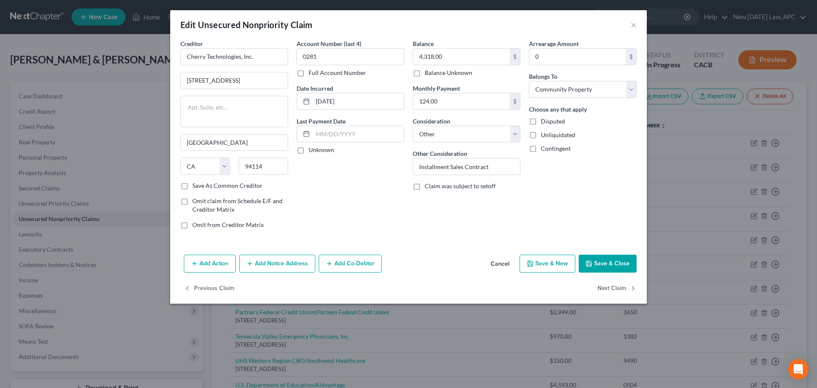
click at [498, 262] on button "Cancel" at bounding box center [500, 263] width 32 height 17
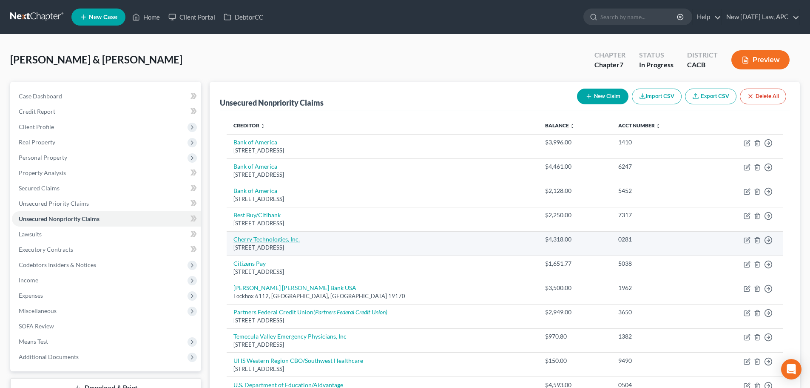
click at [282, 239] on link "Cherry Technologies, Inc." at bounding box center [267, 238] width 66 height 7
select select "4"
select select "14"
select select "4"
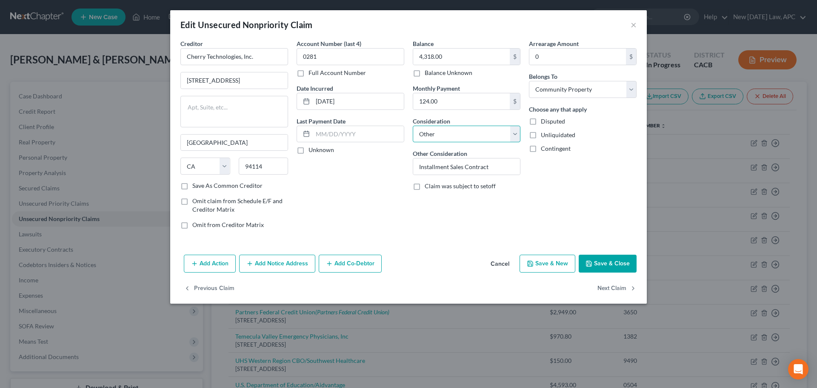
click at [453, 139] on select "Select Cable / Satellite Services Collection Agency Credit Card Debt Debt Couns…" at bounding box center [467, 133] width 108 height 17
select select "10"
click at [413, 125] on select "Select Cable / Satellite Services Collection Agency Credit Card Debt Debt Couns…" at bounding box center [467, 133] width 108 height 17
click at [594, 264] on button "Save & Close" at bounding box center [608, 263] width 58 height 18
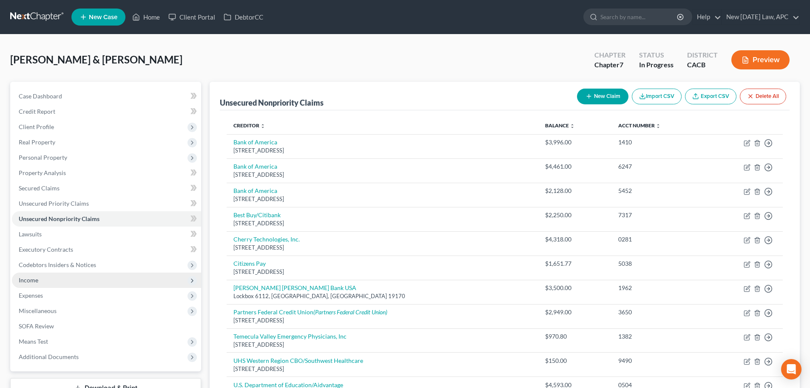
click at [43, 277] on span "Income" at bounding box center [106, 279] width 189 height 15
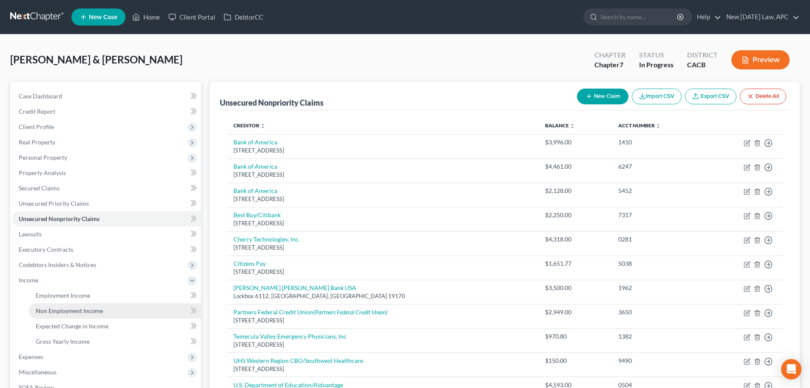
click at [63, 308] on span "Non Employment Income" at bounding box center [69, 310] width 67 height 7
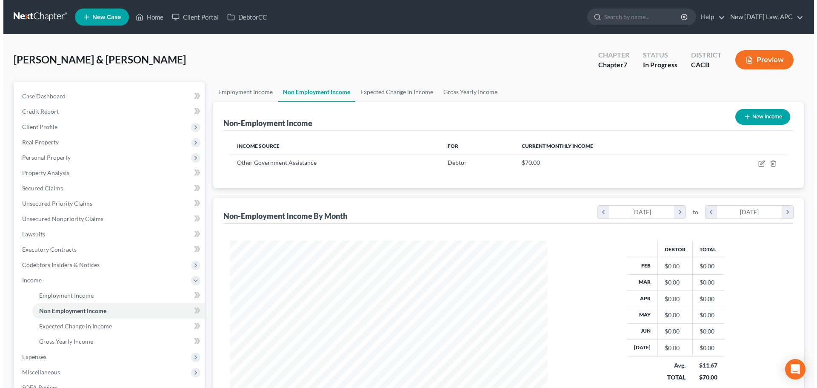
scroll to position [159, 334]
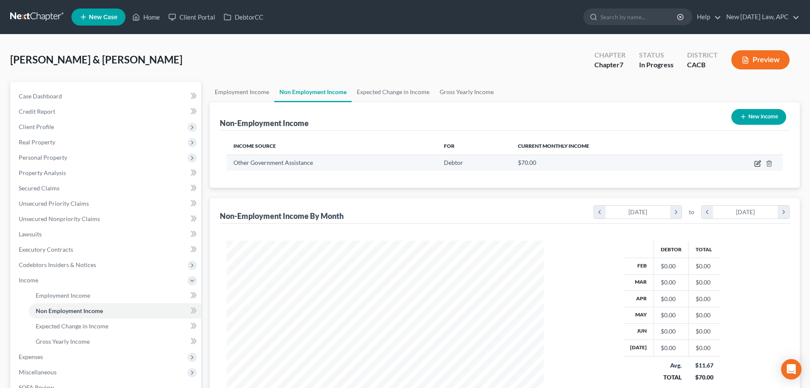
click at [757, 160] on icon "button" at bounding box center [758, 163] width 7 height 7
select select "5"
select select "0"
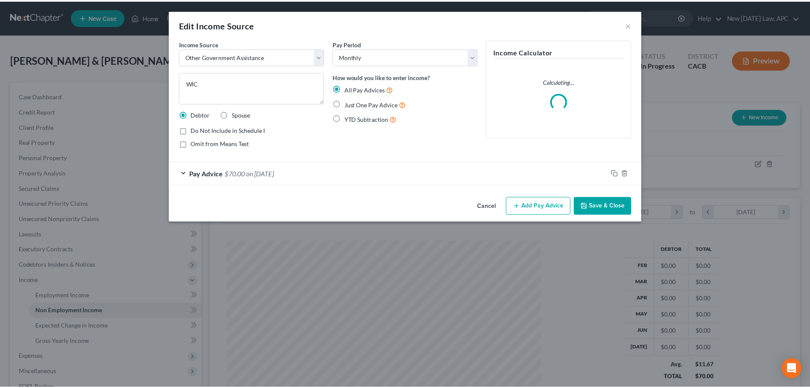
scroll to position [160, 337]
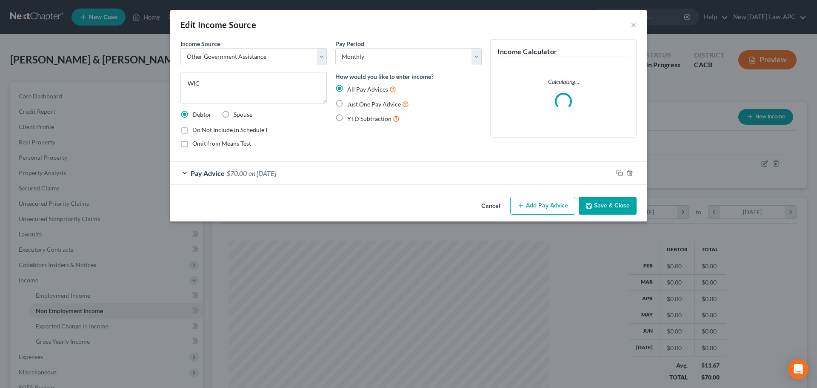
click at [296, 174] on div "Pay Advice $70.00 on [DATE]" at bounding box center [391, 173] width 442 height 23
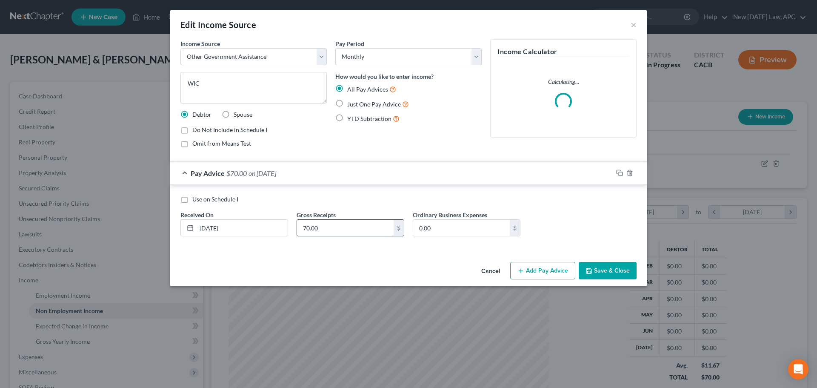
click at [322, 226] on input "70.00" at bounding box center [345, 227] width 97 height 16
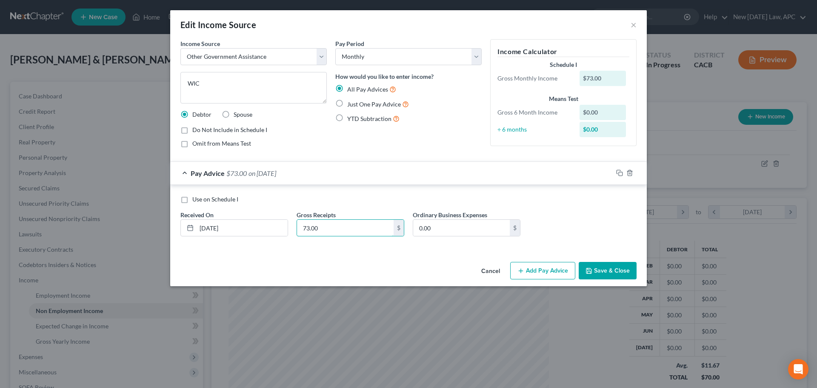
type input "73.00"
click at [621, 269] on button "Save & Close" at bounding box center [608, 271] width 58 height 18
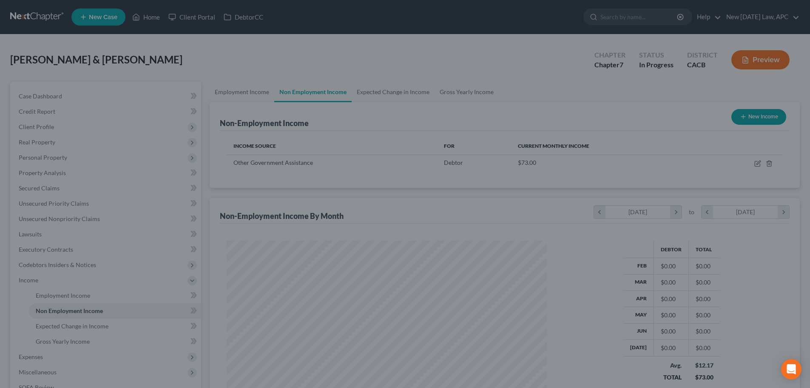
scroll to position [425221, 425045]
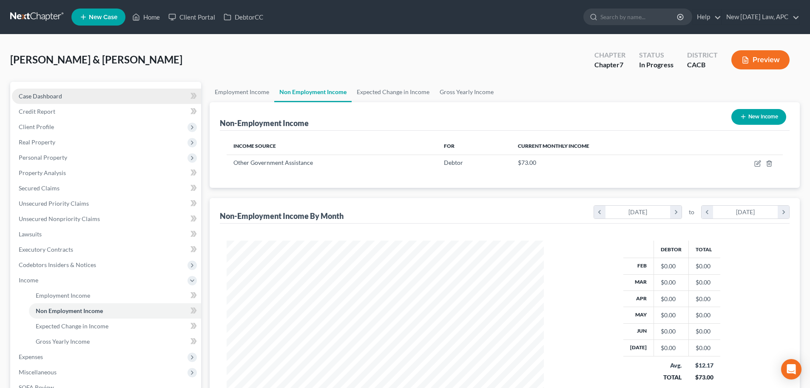
click at [49, 95] on span "Case Dashboard" at bounding box center [40, 95] width 43 height 7
select select "6"
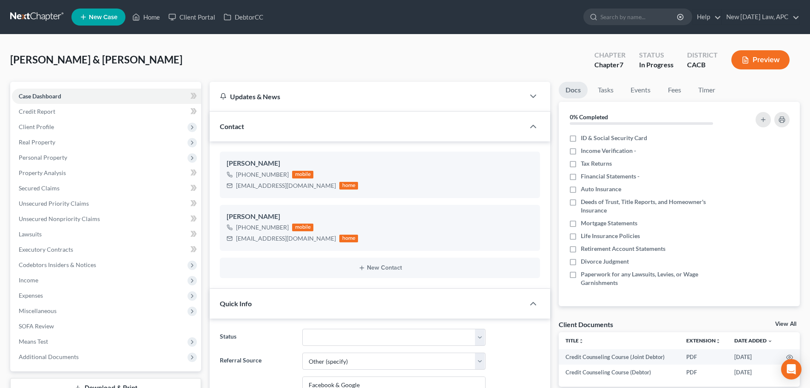
scroll to position [340, 0]
click at [44, 279] on span "Income" at bounding box center [106, 279] width 189 height 15
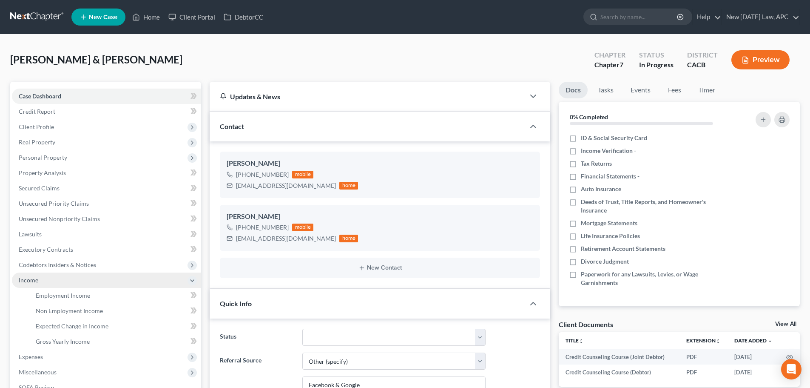
scroll to position [43, 0]
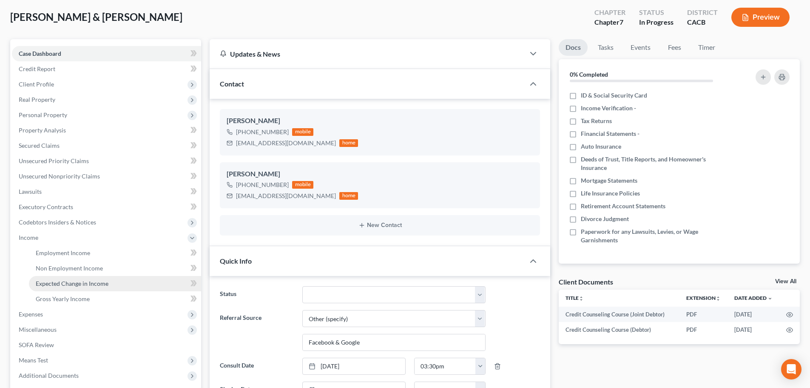
click at [63, 278] on link "Expected Change in Income" at bounding box center [115, 283] width 172 height 15
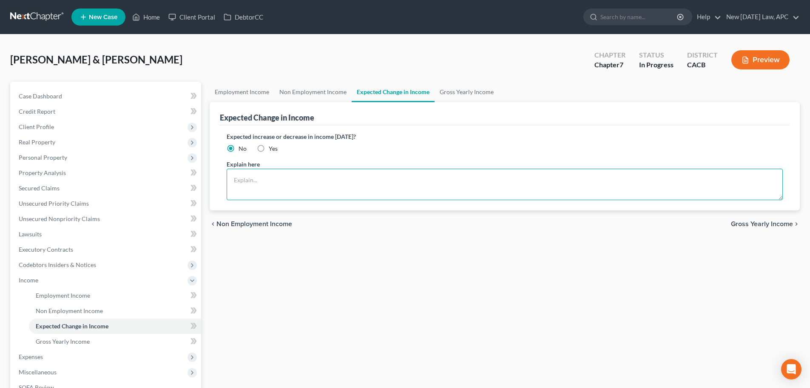
click at [249, 184] on textarea at bounding box center [505, 183] width 556 height 31
click at [448, 180] on textarea "Joint Debtor is a stay-at-home mother than works part-time for family's church." at bounding box center [505, 183] width 556 height 31
type textarea "Joint Debtor is a stay-at-home mother than works part-time for family's church."
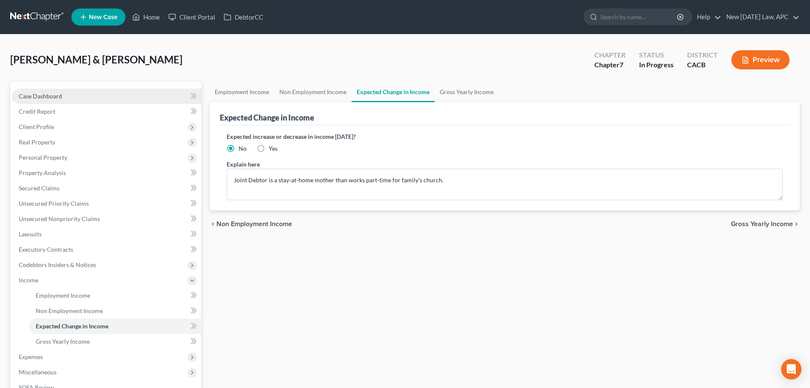
click at [73, 94] on link "Case Dashboard" at bounding box center [106, 95] width 189 height 15
select select "6"
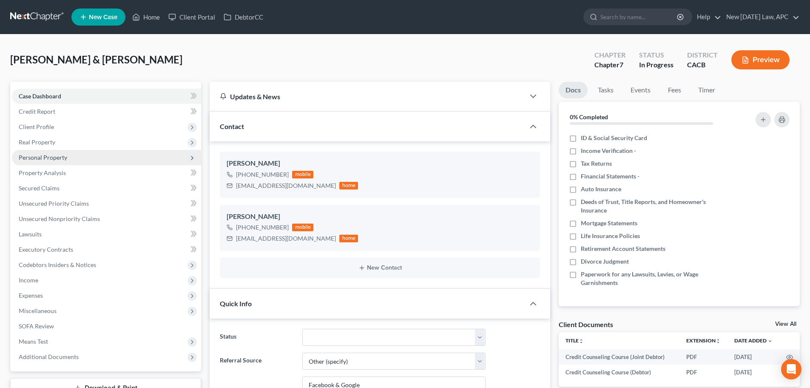
click at [66, 161] on span "Personal Property" at bounding box center [106, 157] width 189 height 15
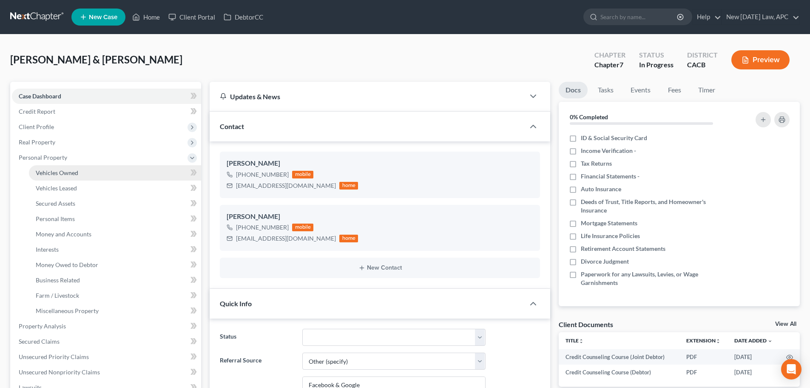
click at [71, 170] on span "Vehicles Owned" at bounding box center [57, 172] width 43 height 7
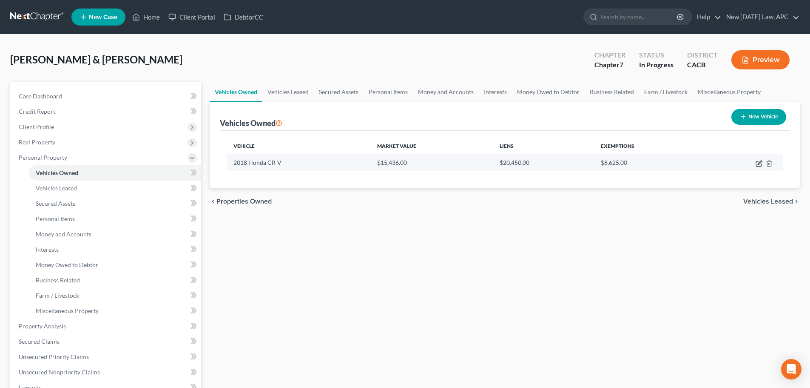
click at [761, 165] on icon "button" at bounding box center [758, 163] width 5 height 5
select select "0"
select select "8"
select select "2"
select select "4"
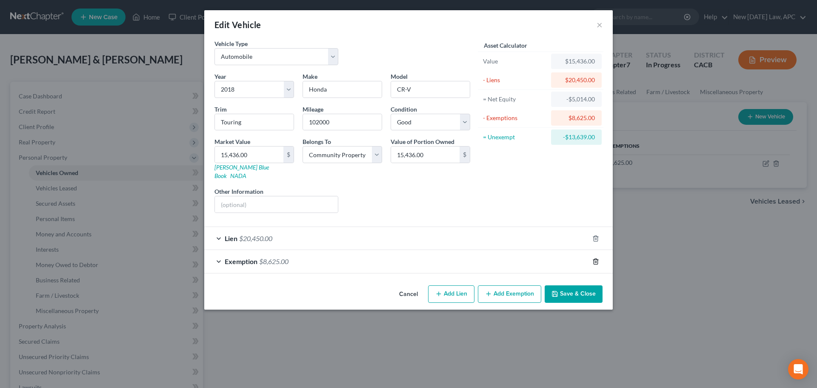
click at [593, 258] on icon "button" at bounding box center [595, 261] width 7 height 7
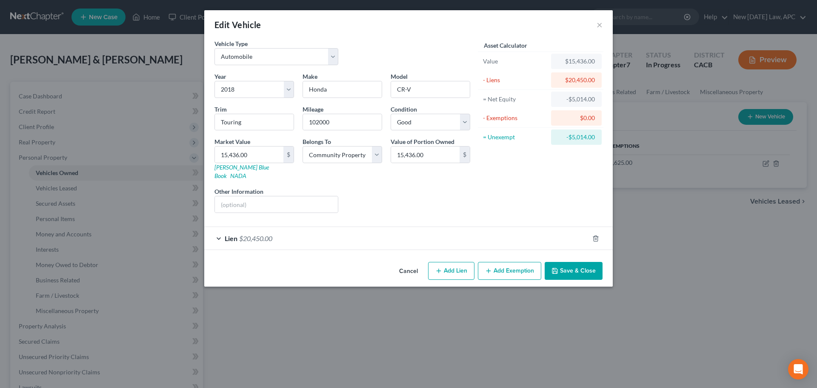
click at [579, 264] on button "Save & Close" at bounding box center [573, 271] width 58 height 18
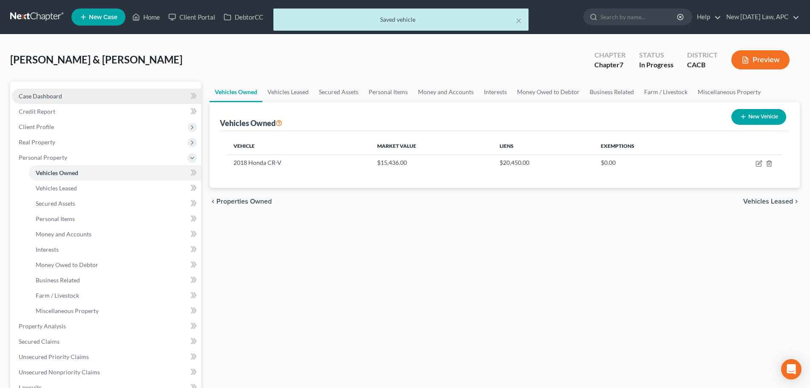
click at [57, 98] on span "Case Dashboard" at bounding box center [40, 95] width 43 height 7
select select "6"
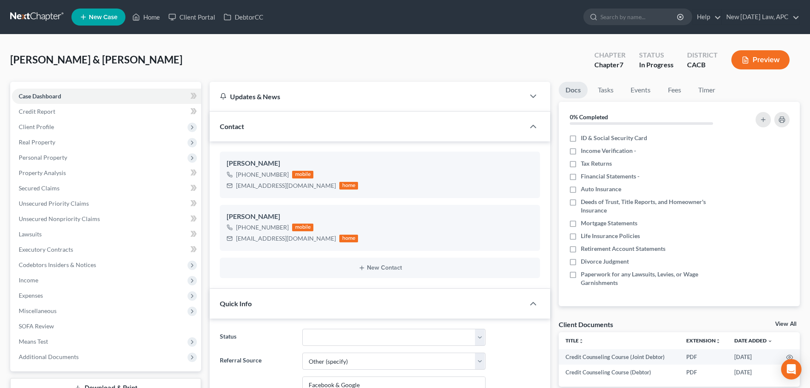
scroll to position [340, 0]
click at [68, 247] on span "Executory Contracts" at bounding box center [46, 248] width 54 height 7
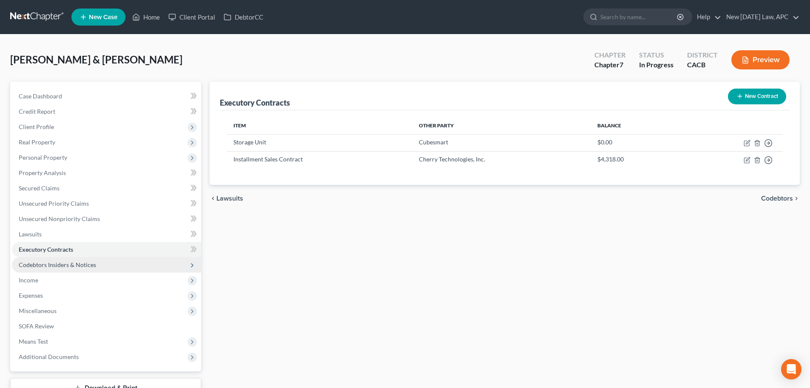
click at [71, 263] on span "Codebtors Insiders & Notices" at bounding box center [57, 264] width 77 height 7
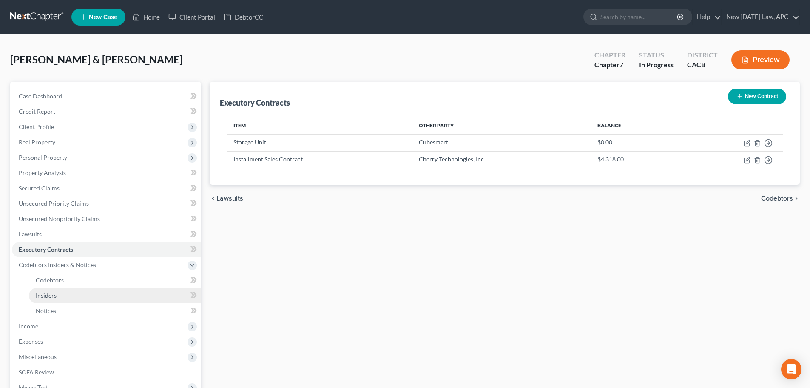
click at [71, 291] on link "Insiders" at bounding box center [115, 295] width 172 height 15
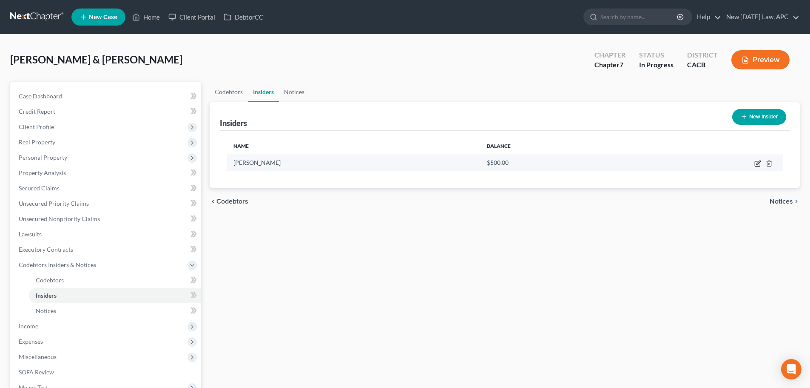
click at [755, 165] on icon "button" at bounding box center [757, 163] width 5 height 5
select select "4"
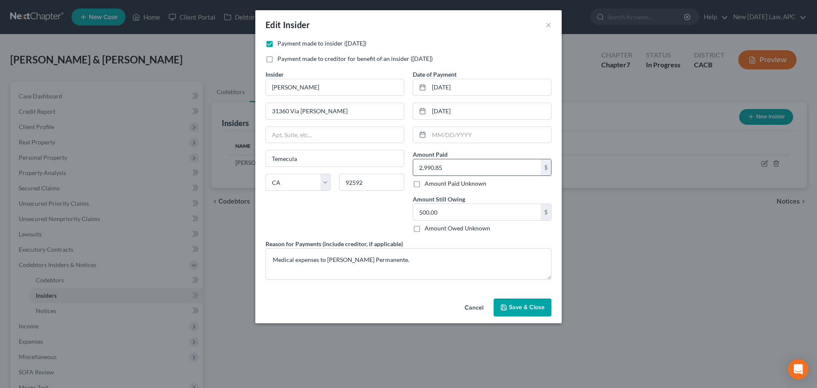
click at [457, 164] on input "2,990.85" at bounding box center [477, 167] width 128 height 16
type input "684.00"
drag, startPoint x: 447, startPoint y: 213, endPoint x: 445, endPoint y: 207, distance: 5.9
click at [446, 212] on input "500.00" at bounding box center [477, 212] width 128 height 16
type input "394.85"
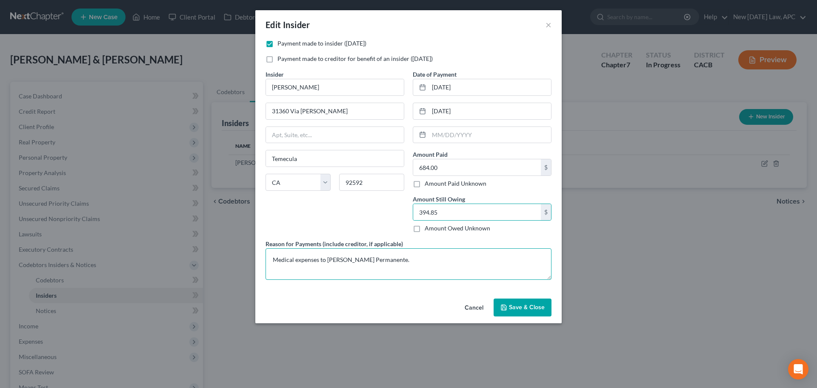
click at [402, 256] on textarea "Medical expenses to [PERSON_NAME] Permanente." at bounding box center [408, 263] width 286 height 31
click at [270, 258] on textarea "Medical expenses to [PERSON_NAME] Permanente." at bounding box center [408, 263] width 286 height 31
click at [503, 259] on textarea "Father paid for Joint Debtor's medical expenses to [PERSON_NAME] Permanente." at bounding box center [408, 263] width 286 height 31
click at [323, 262] on textarea "Father paid for Joint Debtor's medical expenses to [PERSON_NAME] Permanente, ha…" at bounding box center [408, 263] width 286 height 31
click at [327, 265] on textarea "Father paid for Joint Debtor's medical expenses to [PERSON_NAME] Permanente, ha…" at bounding box center [408, 263] width 286 height 31
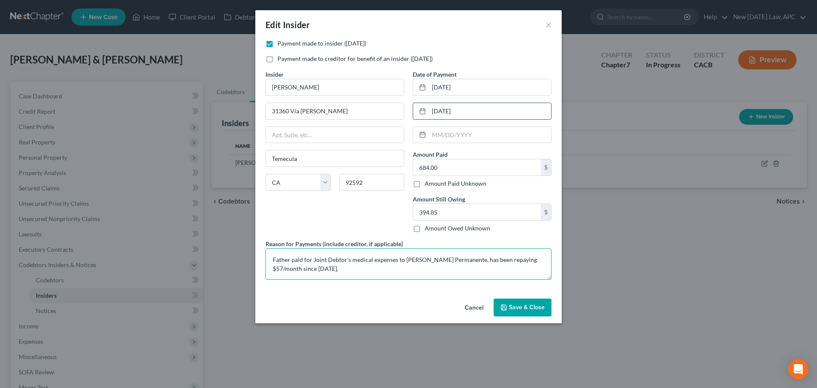
type textarea "Father paid for Joint Debtor's medical expenses to [PERSON_NAME] Permanente, ha…"
click at [469, 108] on input "[DATE]" at bounding box center [490, 111] width 122 height 16
drag, startPoint x: 473, startPoint y: 108, endPoint x: 425, endPoint y: 105, distance: 47.3
click at [425, 105] on div "[DATE]" at bounding box center [482, 111] width 139 height 17
click at [330, 268] on textarea "Father paid for Joint Debtor's medical expenses to [PERSON_NAME] Permanente, ha…" at bounding box center [408, 263] width 286 height 31
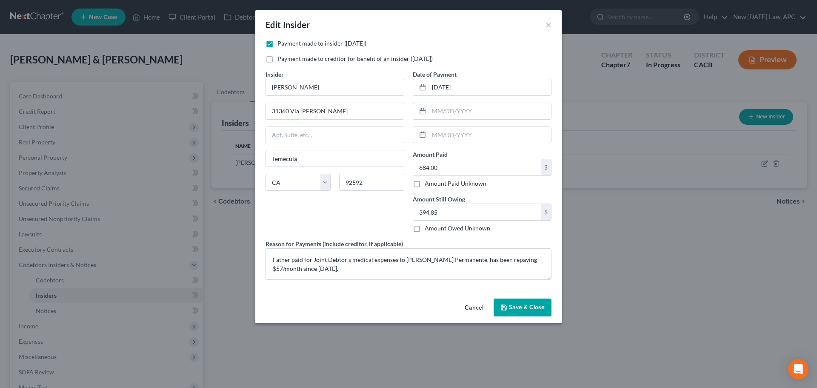
click at [536, 312] on button "Save & Close" at bounding box center [522, 307] width 58 height 18
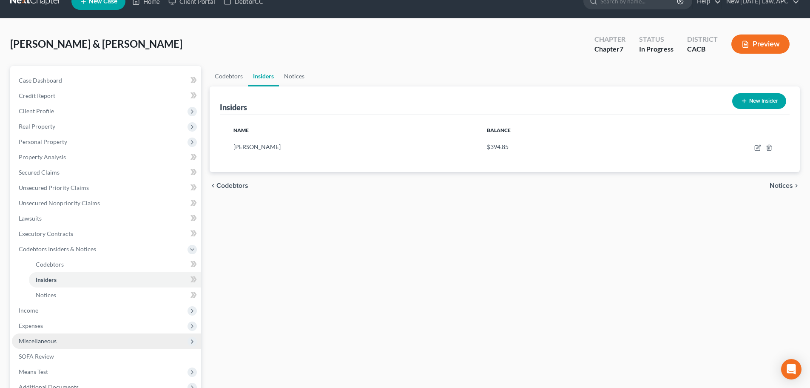
scroll to position [43, 0]
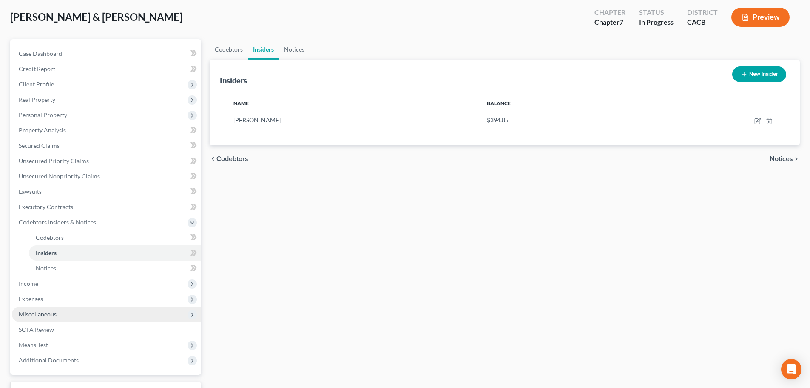
click at [59, 314] on span "Miscellaneous" at bounding box center [106, 313] width 189 height 15
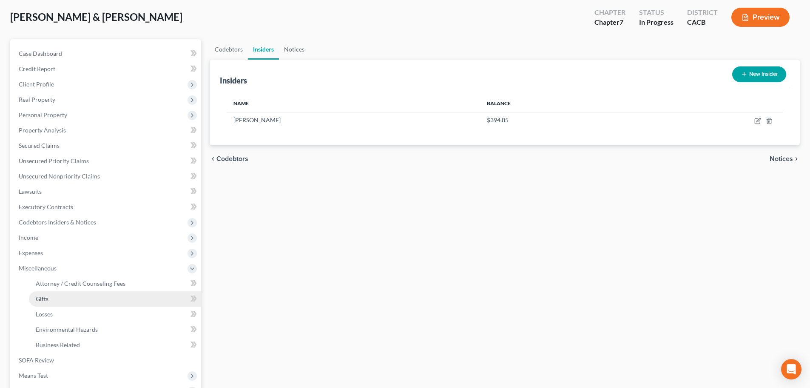
click at [66, 296] on link "Gifts" at bounding box center [115, 298] width 172 height 15
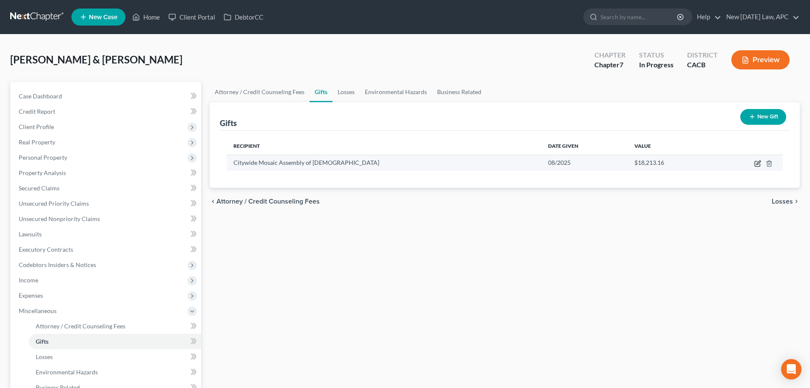
click at [756, 162] on icon "button" at bounding box center [758, 163] width 7 height 7
select select "4"
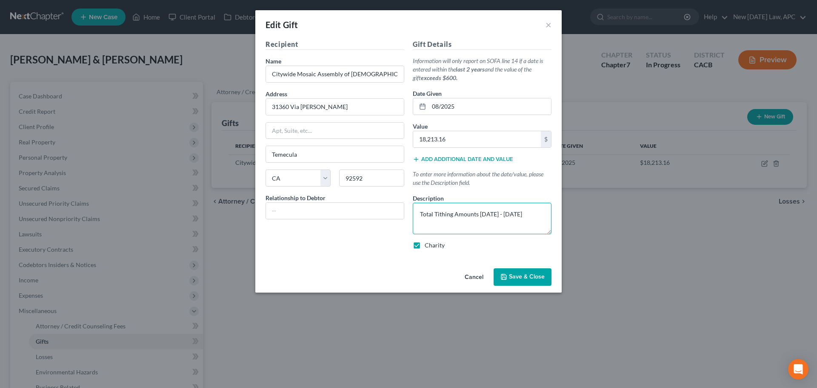
click at [427, 210] on textarea "Total Tithing Amounts [DATE] - [DATE]" at bounding box center [482, 217] width 139 height 31
click at [421, 214] on textarea "Total Tithing Amounts [DATE] - [DATE]" at bounding box center [482, 217] width 139 height 31
click at [422, 223] on textarea "Debtors regularly tithe to their [DEMOGRAPHIC_DATA]. Total Tithing Amounts [DAT…" at bounding box center [482, 217] width 139 height 31
click at [443, 224] on textarea "Debtors regularly tithe to their [DEMOGRAPHIC_DATA]. Total tithing Amounts [DAT…" at bounding box center [482, 217] width 139 height 31
click at [462, 222] on textarea "Debtors regularly tithe to their [DEMOGRAPHIC_DATA]. Total tithing amounts [DAT…" at bounding box center [482, 217] width 139 height 31
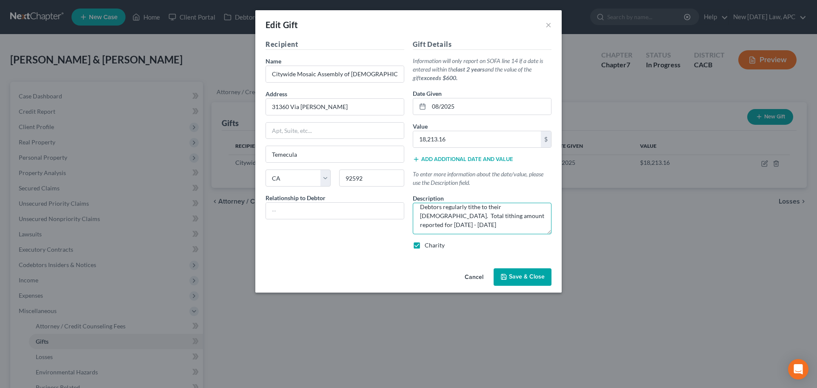
scroll to position [9, 0]
click at [470, 224] on textarea "Debtors regularly tithe to their [DEMOGRAPHIC_DATA]. Total tithing amount repor…" at bounding box center [482, 217] width 139 height 31
click at [483, 218] on textarea "Debtors regularly tithe to their [DEMOGRAPHIC_DATA]. Total tithing amount repor…" at bounding box center [482, 217] width 139 height 31
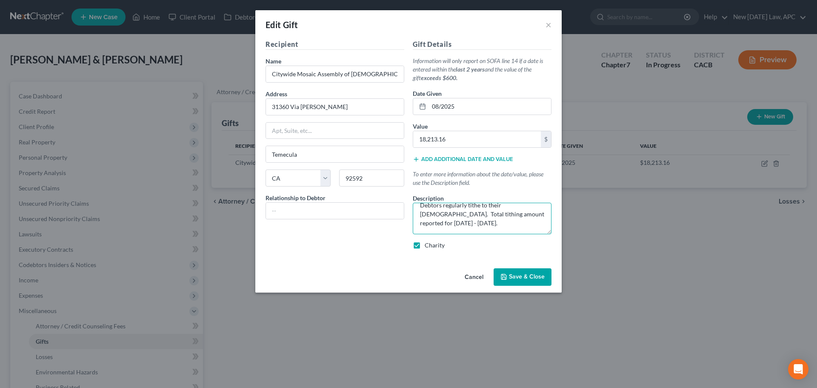
click at [487, 217] on textarea "Debtors regularly tithe to their [DEMOGRAPHIC_DATA]. Total tithing amount repor…" at bounding box center [482, 217] width 139 height 31
click at [485, 224] on textarea "Debtors regularly tithe to their [DEMOGRAPHIC_DATA]. Total tithing amount repor…" at bounding box center [482, 217] width 139 height 31
type textarea "Debtors regularly tithe to their [DEMOGRAPHIC_DATA]. Total tithing amount repor…"
click at [510, 276] on span "Save & Close" at bounding box center [527, 276] width 36 height 7
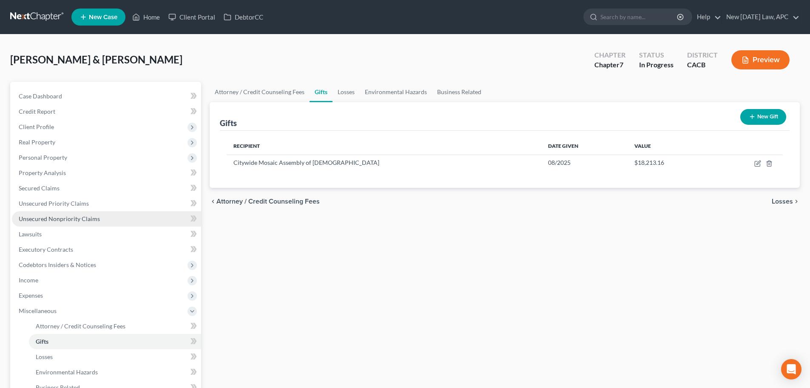
click at [52, 217] on span "Unsecured Nonpriority Claims" at bounding box center [59, 218] width 81 height 7
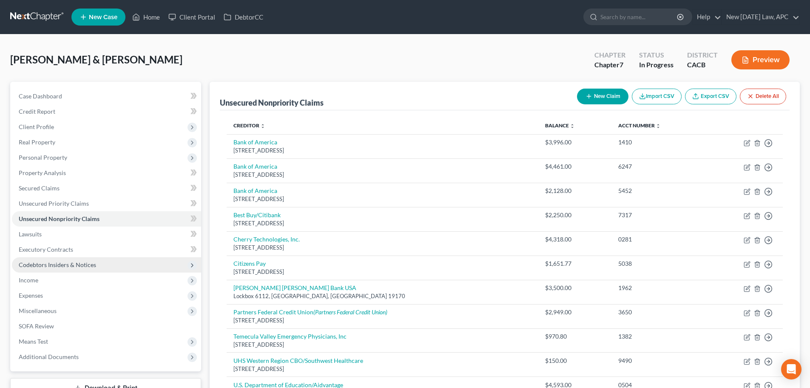
click at [47, 266] on span "Codebtors Insiders & Notices" at bounding box center [57, 264] width 77 height 7
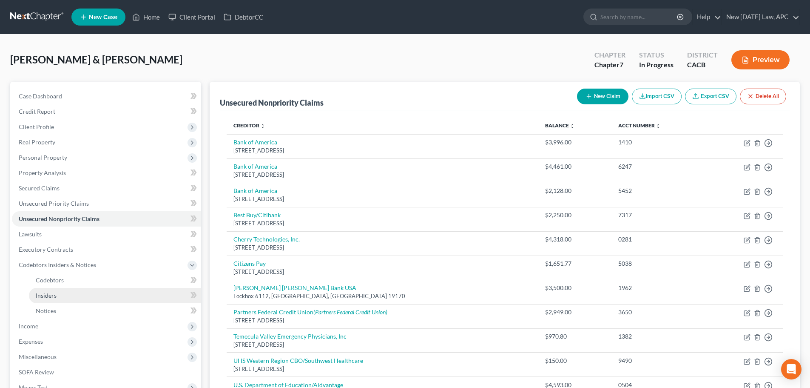
click at [56, 294] on span "Insiders" at bounding box center [46, 294] width 21 height 7
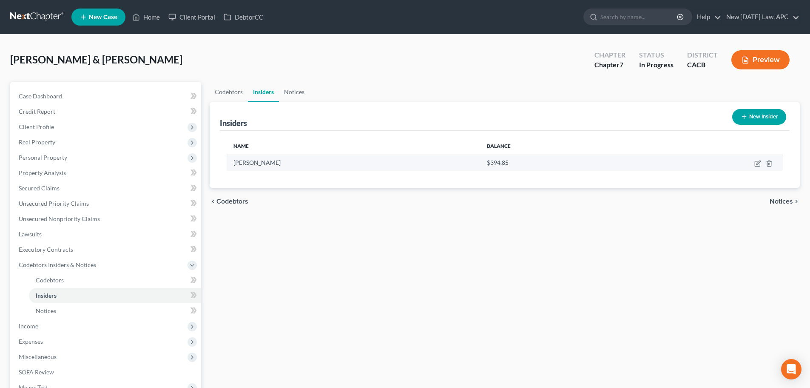
drag, startPoint x: 232, startPoint y: 162, endPoint x: 278, endPoint y: 164, distance: 46.0
click at [278, 162] on td "[PERSON_NAME]" at bounding box center [354, 162] width 254 height 16
copy span "[PERSON_NAME]"
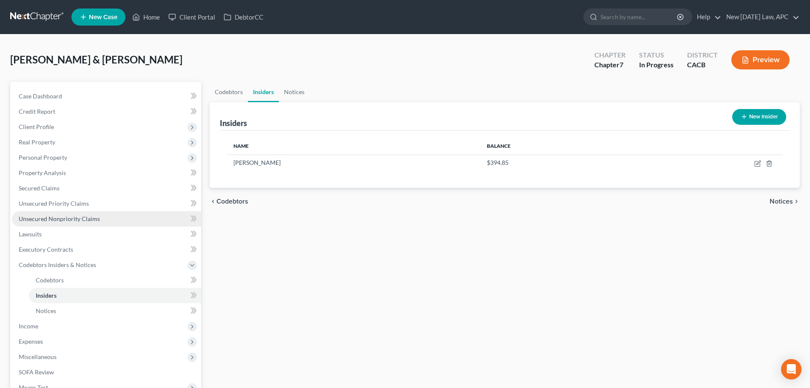
click at [43, 223] on link "Unsecured Nonpriority Claims" at bounding box center [106, 218] width 189 height 15
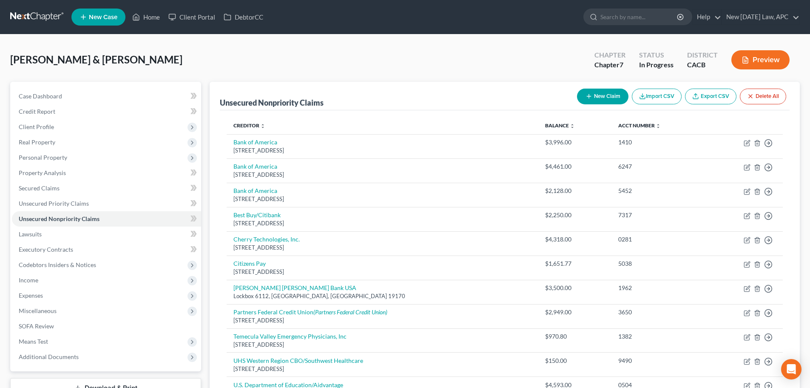
click at [595, 92] on button "New Claim" at bounding box center [602, 96] width 51 height 16
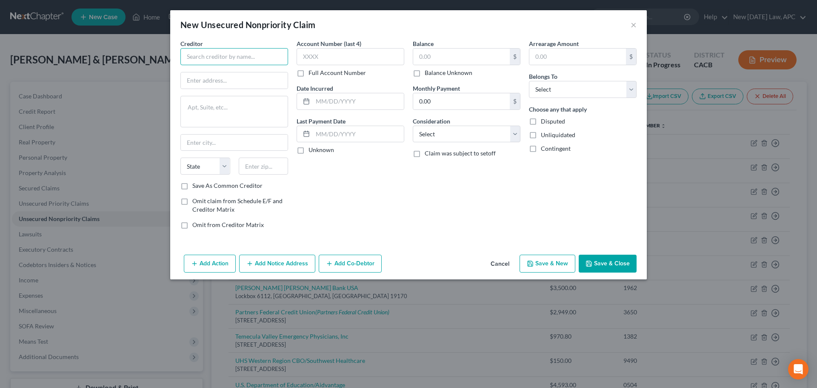
click at [231, 60] on input "text" at bounding box center [234, 56] width 108 height 17
paste input "[PERSON_NAME]"
type input "[PERSON_NAME]"
click at [467, 52] on input "text" at bounding box center [461, 56] width 97 height 16
type input "394.85"
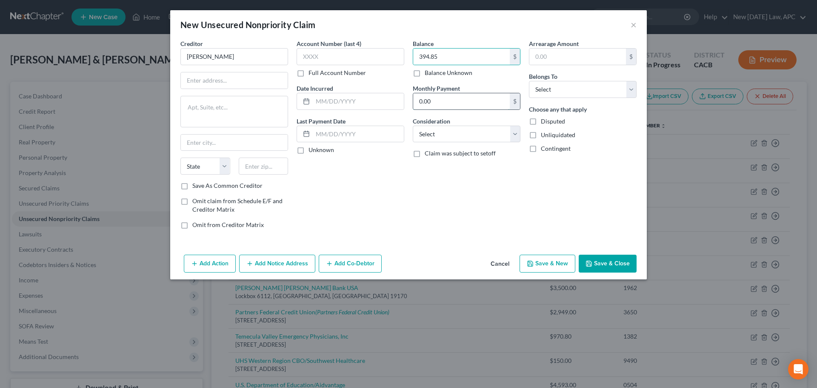
click at [456, 98] on input "0.00" at bounding box center [461, 101] width 97 height 16
type input "57.00"
click at [464, 133] on select "Select Cable / Satellite Services Collection Agency Credit Card Debt Debt Couns…" at bounding box center [467, 133] width 108 height 17
select select "10"
click at [413, 125] on select "Select Cable / Satellite Services Collection Agency Credit Card Debt Debt Couns…" at bounding box center [467, 133] width 108 height 17
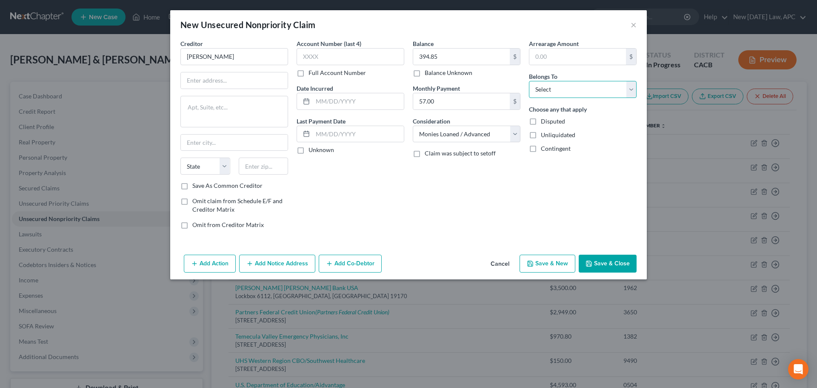
click at [560, 88] on select "Select Debtor 1 Only Debtor 2 Only Debtor 1 And Debtor 2 Only At Least One Of T…" at bounding box center [583, 89] width 108 height 17
select select "4"
click at [529, 81] on select "Select Debtor 1 Only Debtor 2 Only Debtor 1 And Debtor 2 Only At Least One Of T…" at bounding box center [583, 89] width 108 height 17
click at [211, 83] on input "text" at bounding box center [234, 80] width 107 height 16
click at [460, 231] on div "Balance 394.85 $ Balance Unknown Balance Undetermined 394.85 $ Balance Unknown …" at bounding box center [466, 137] width 116 height 197
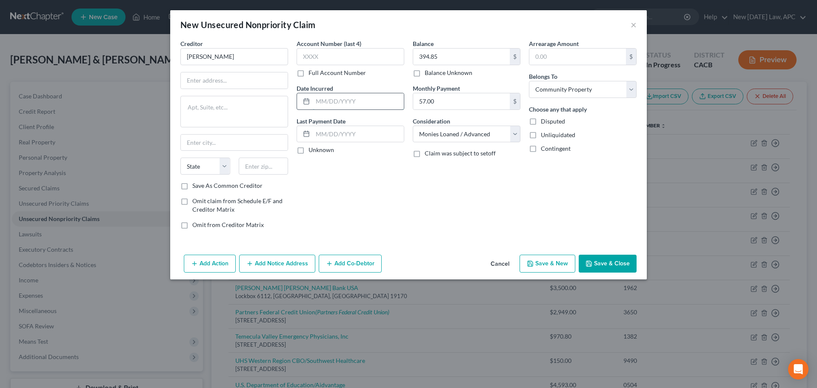
click at [326, 99] on input "text" at bounding box center [358, 101] width 91 height 16
type input "05/2023"
click at [354, 133] on input "text" at bounding box center [358, 134] width 91 height 16
click at [474, 200] on div "Balance 394.85 $ Balance Unknown Balance Undetermined 394.85 $ Balance Unknown …" at bounding box center [466, 137] width 116 height 197
click at [599, 262] on button "Save & Close" at bounding box center [608, 263] width 58 height 18
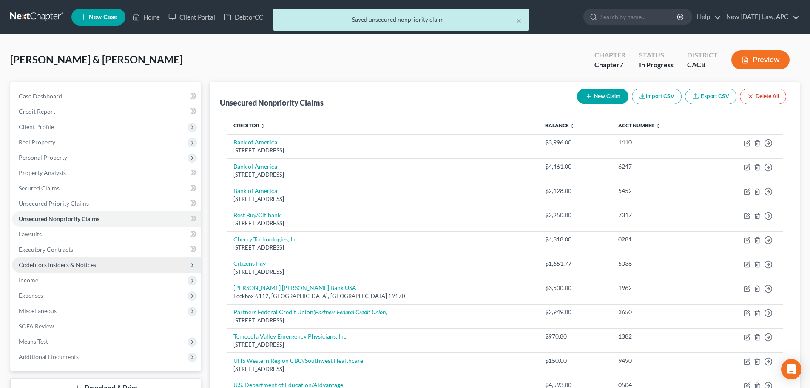
click at [52, 267] on span "Codebtors Insiders & Notices" at bounding box center [57, 264] width 77 height 7
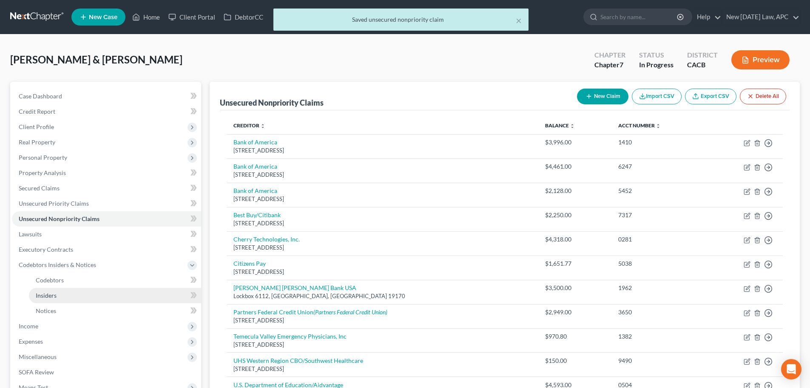
click at [58, 296] on link "Insiders" at bounding box center [115, 295] width 172 height 15
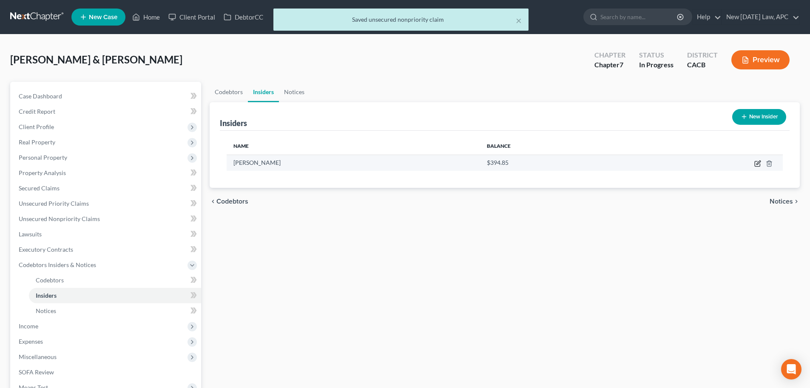
click at [758, 163] on icon "button" at bounding box center [758, 163] width 7 height 7
select select "4"
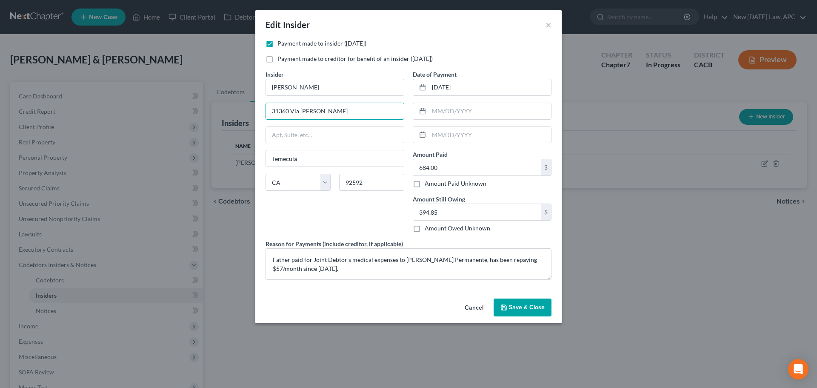
drag, startPoint x: 338, startPoint y: 111, endPoint x: 257, endPoint y: 113, distance: 80.4
click at [257, 113] on div "Payment made to insider ([DATE]) Payment made to creditor for benefit of an ins…" at bounding box center [408, 167] width 306 height 256
click at [472, 308] on button "Cancel" at bounding box center [474, 307] width 32 height 17
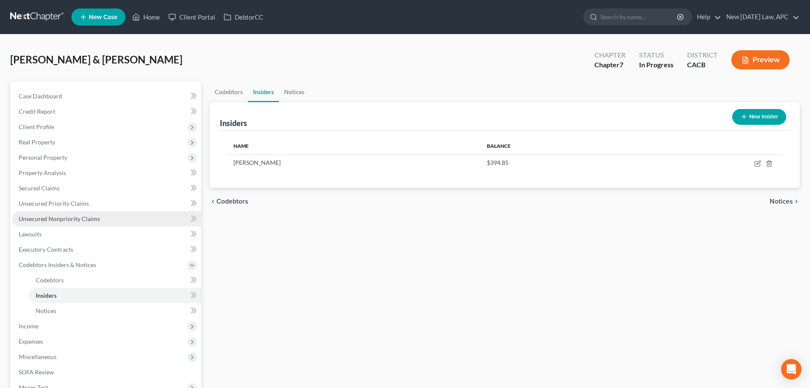
click at [36, 217] on span "Unsecured Nonpriority Claims" at bounding box center [59, 218] width 81 height 7
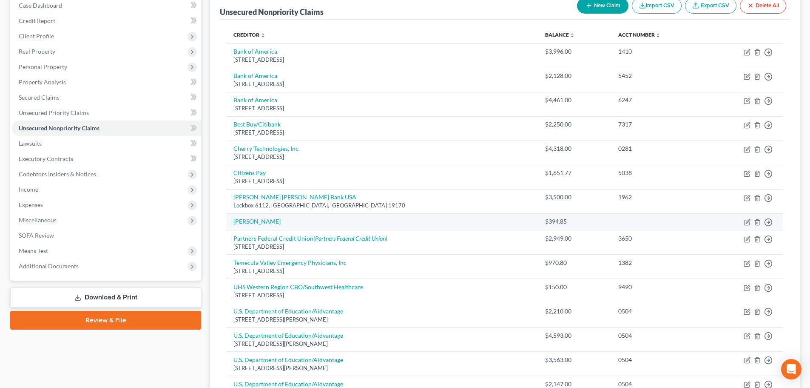
scroll to position [128, 0]
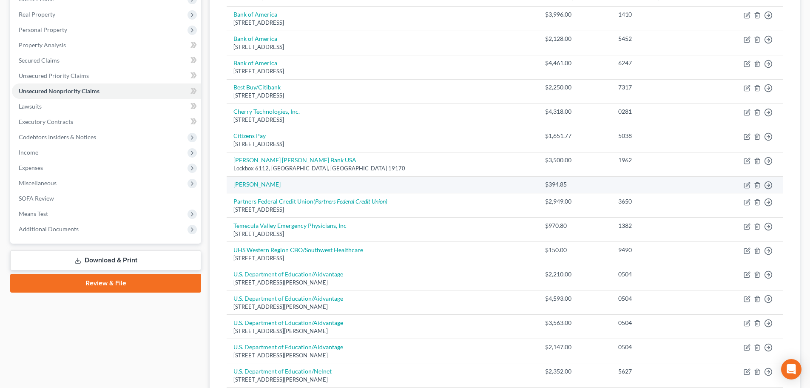
click at [267, 180] on td "[PERSON_NAME]" at bounding box center [383, 184] width 312 height 17
click at [268, 183] on link "[PERSON_NAME]" at bounding box center [257, 183] width 47 height 7
select select "10"
select select "4"
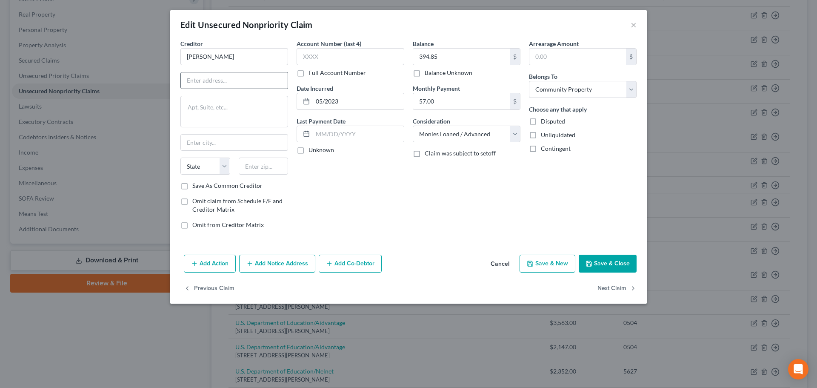
click at [217, 88] on div at bounding box center [234, 80] width 108 height 17
click at [214, 81] on input "text" at bounding box center [234, 80] width 107 height 16
paste input "31360 Via [PERSON_NAME]"
type input "31360 Via [PERSON_NAME]"
click at [209, 143] on input "text" at bounding box center [234, 142] width 107 height 16
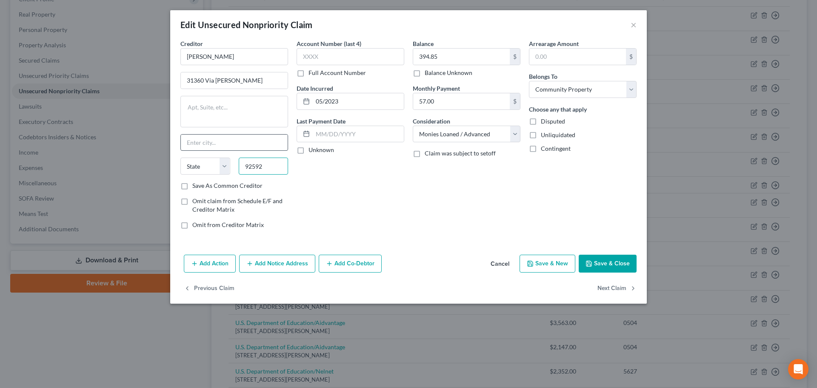
type input "92592"
click at [210, 143] on input "text" at bounding box center [234, 142] width 107 height 16
type input "Temecula"
select select "4"
click at [219, 107] on textarea at bounding box center [234, 111] width 108 height 31
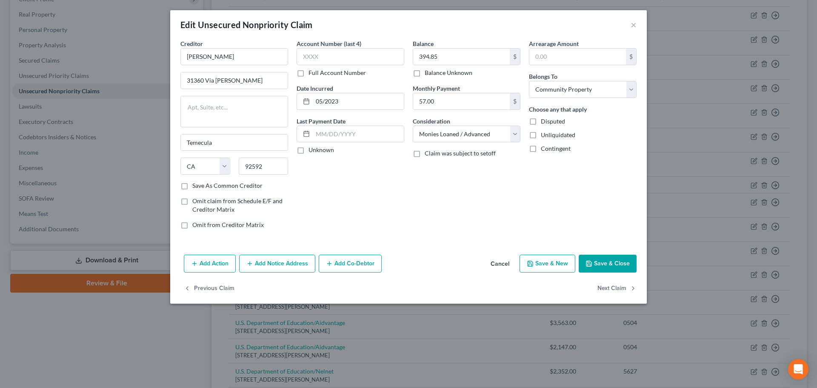
click at [589, 263] on icon "button" at bounding box center [588, 263] width 7 height 7
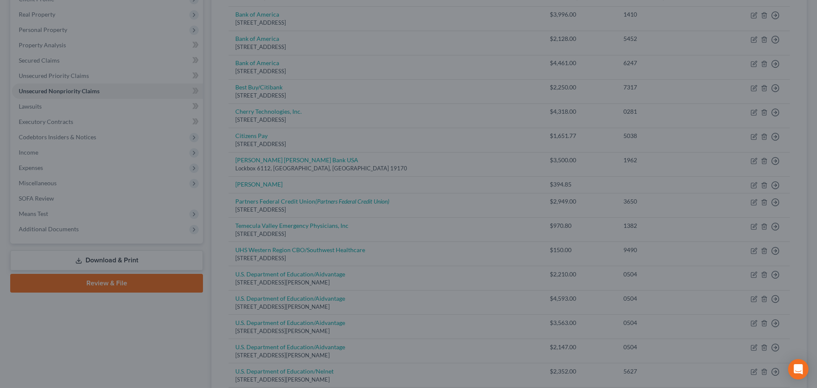
type input "0"
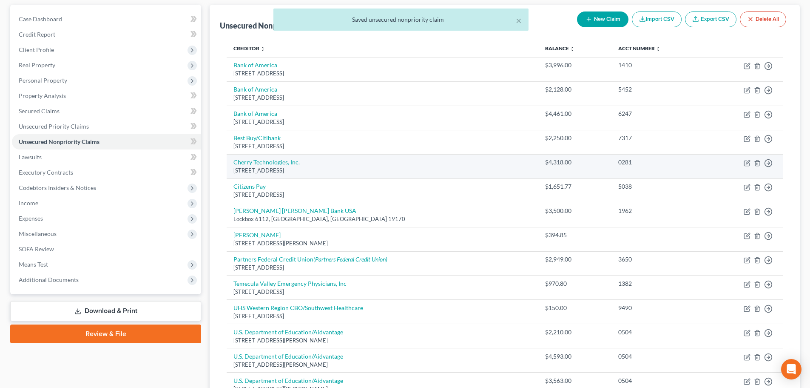
scroll to position [0, 0]
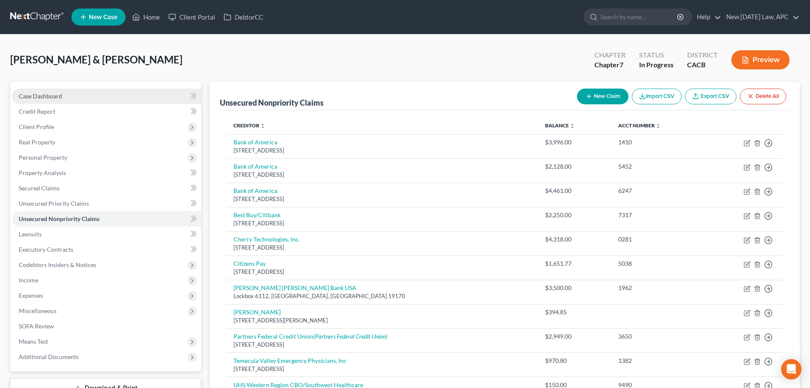
click at [57, 93] on span "Case Dashboard" at bounding box center [40, 95] width 43 height 7
select select "6"
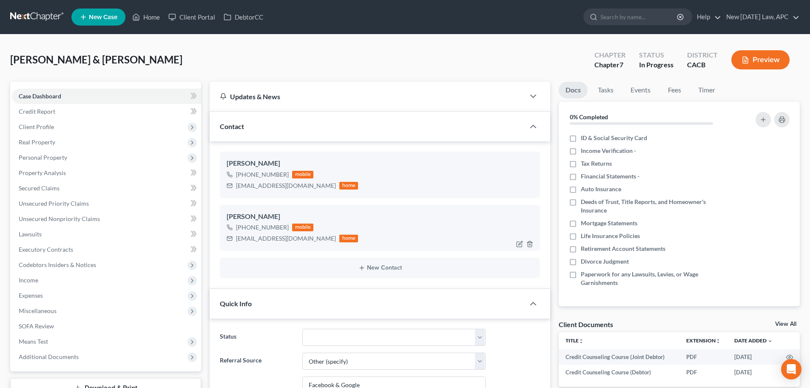
scroll to position [340, 0]
drag, startPoint x: 49, startPoint y: 97, endPoint x: 131, endPoint y: 2, distance: 124.9
click at [49, 96] on span "Case Dashboard" at bounding box center [40, 95] width 43 height 7
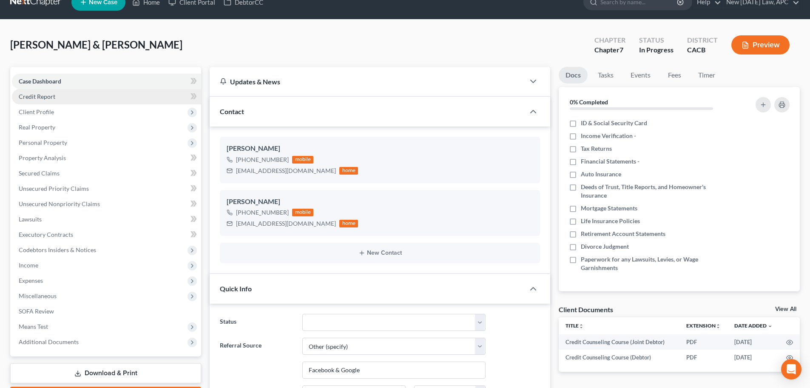
scroll to position [0, 0]
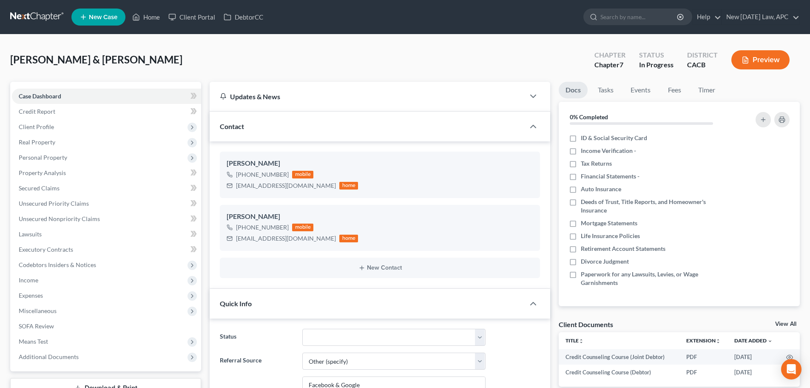
click at [36, 20] on link at bounding box center [37, 16] width 54 height 15
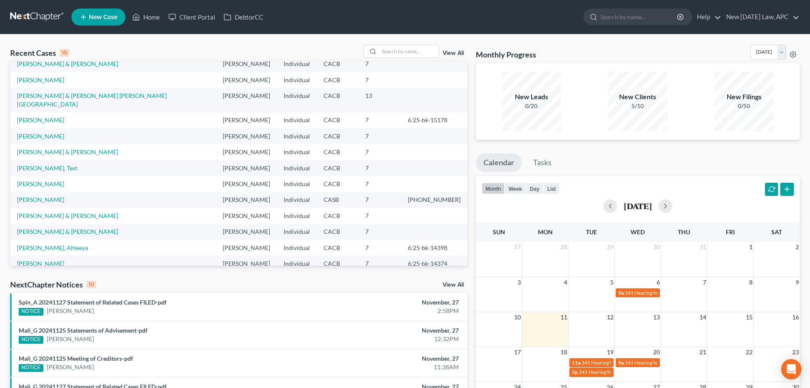
scroll to position [43, 0]
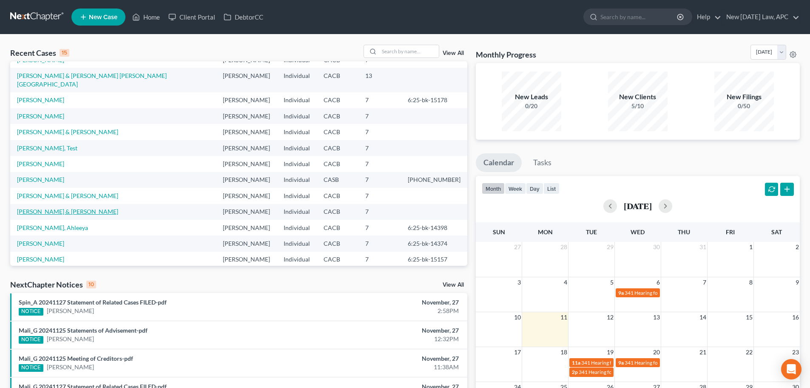
click at [65, 208] on link "[PERSON_NAME] & [PERSON_NAME]" at bounding box center [67, 211] width 101 height 7
select select "6"
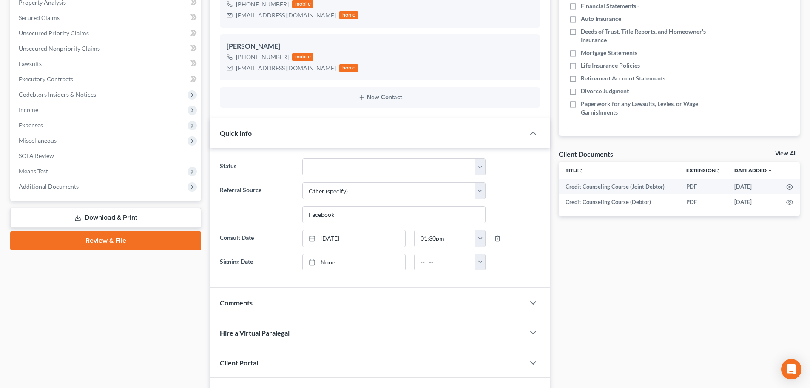
click at [115, 211] on link "Download & Print" at bounding box center [105, 218] width 191 height 20
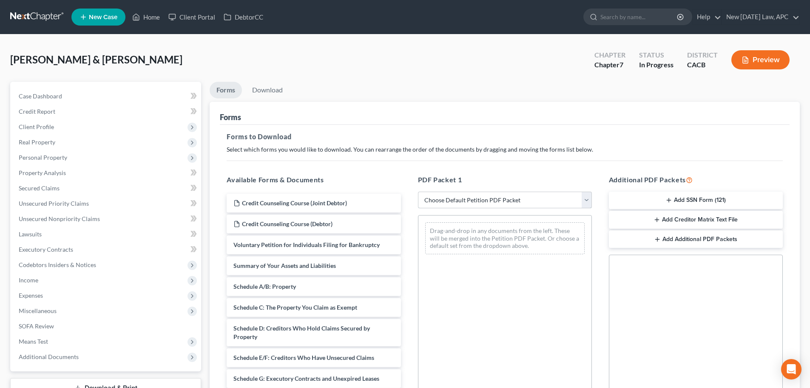
click at [462, 200] on select "Choose Default Petition PDF Packet Complete Bankruptcy Petition (all forms and …" at bounding box center [505, 199] width 174 height 17
select select "4"
click at [418, 191] on select "Choose Default Petition PDF Packet Complete Bankruptcy Petition (all forms and …" at bounding box center [505, 199] width 174 height 17
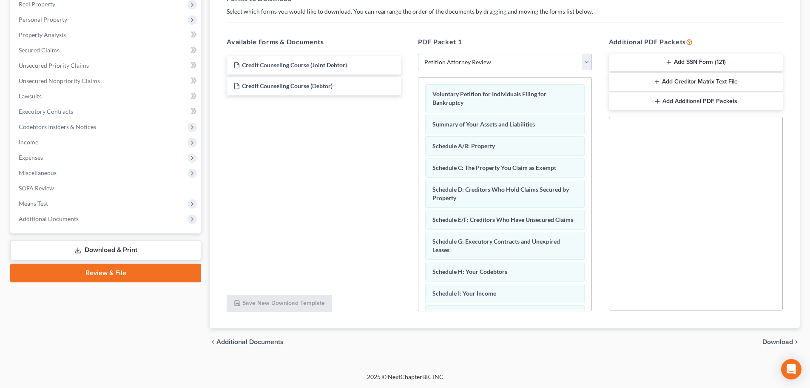
click at [775, 342] on span "Download" at bounding box center [778, 341] width 31 height 7
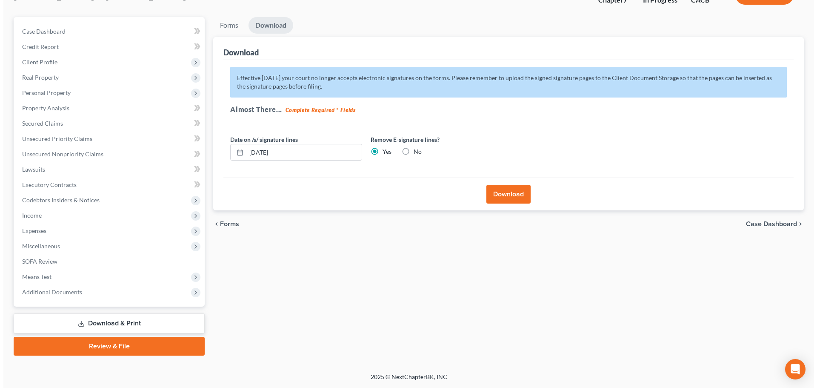
scroll to position [65, 0]
click at [505, 192] on button "Download" at bounding box center [505, 194] width 44 height 19
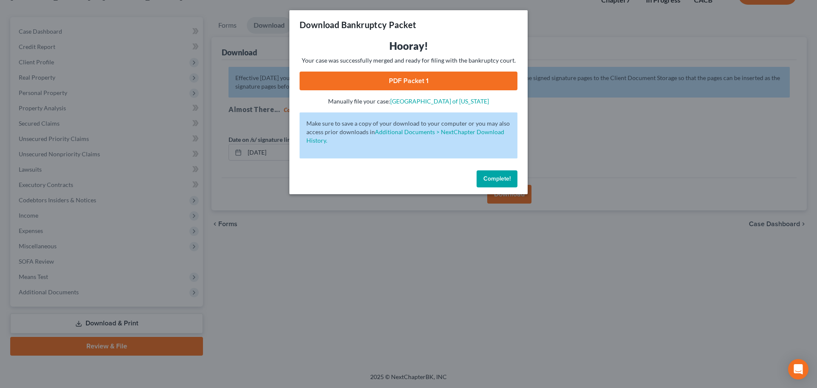
click at [393, 78] on link "PDF Packet 1" at bounding box center [408, 80] width 218 height 19
